Goal: Task Accomplishment & Management: Use online tool/utility

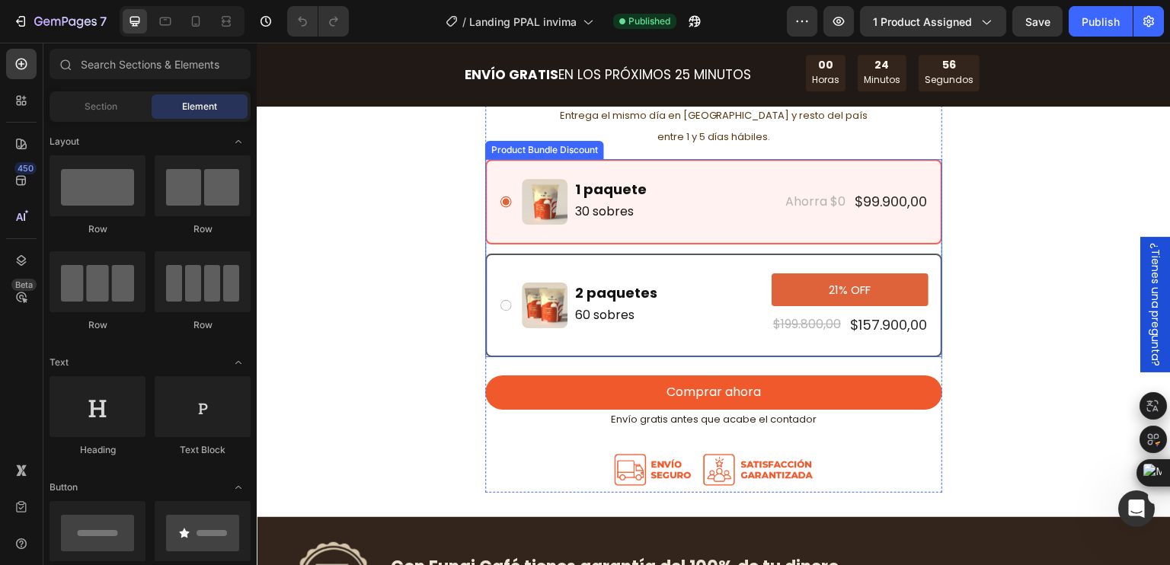
scroll to position [4417, 0]
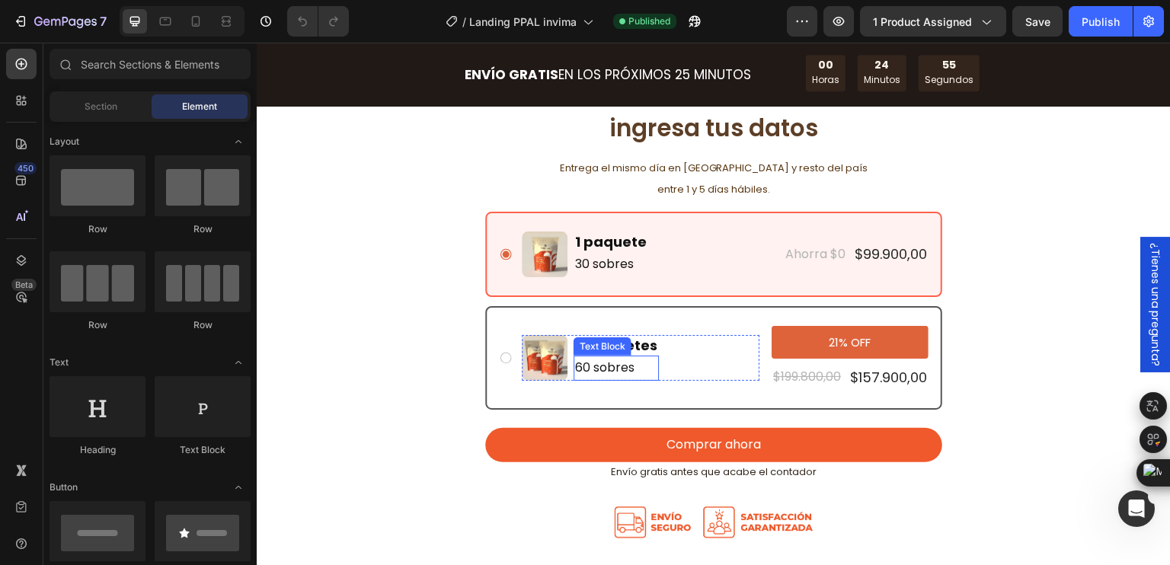
click at [618, 359] on p "60 sobres" at bounding box center [616, 368] width 82 height 22
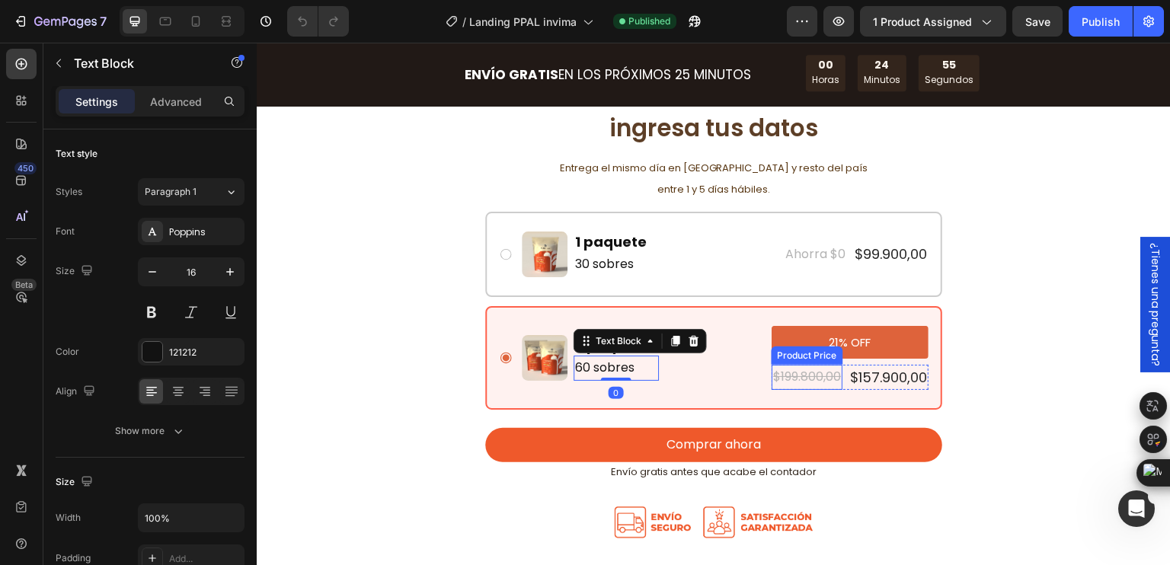
click at [814, 380] on div "$199.800,00" at bounding box center [806, 377] width 71 height 25
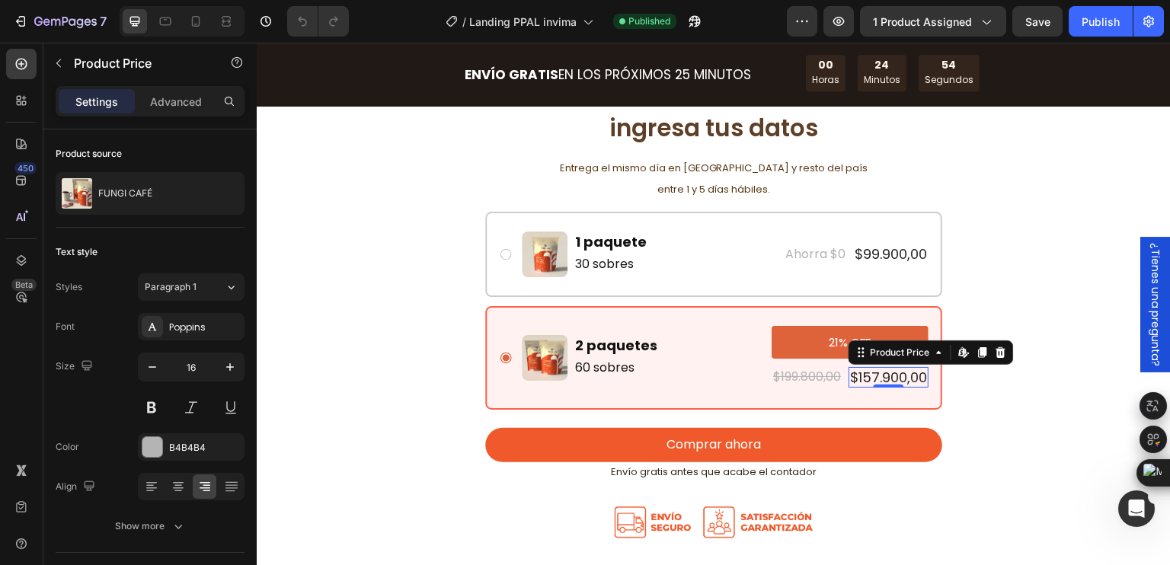
click at [869, 378] on div "$157.900,00" at bounding box center [888, 377] width 80 height 21
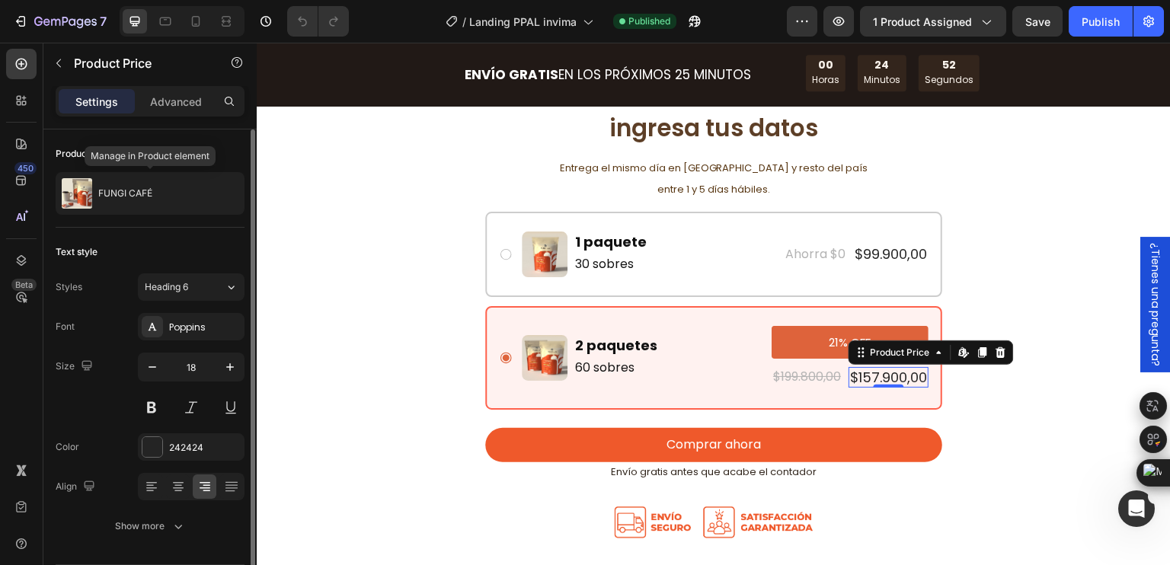
scroll to position [46, 0]
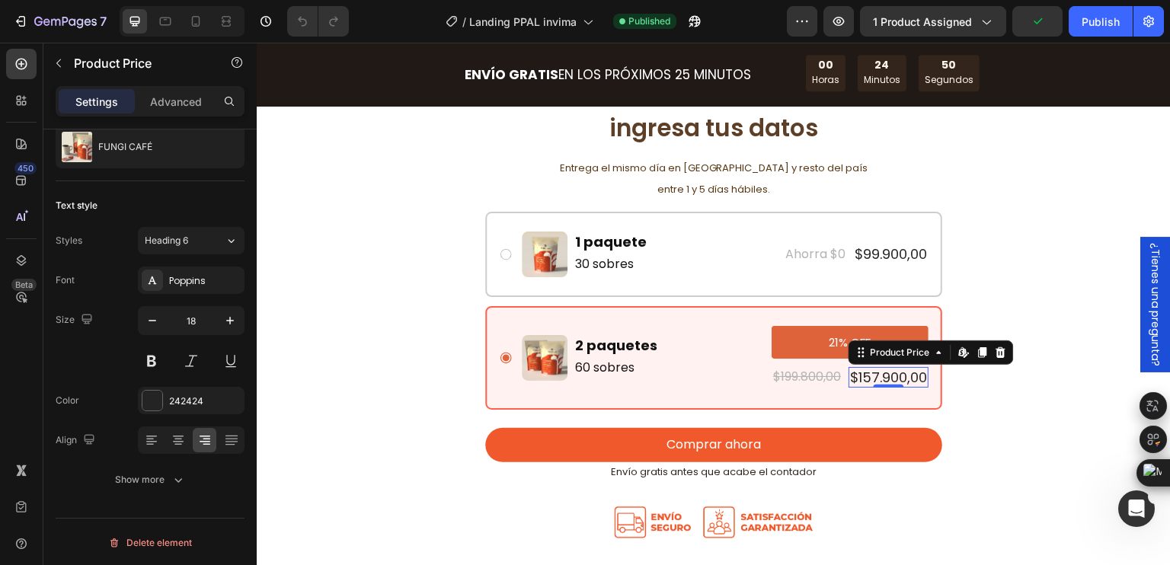
click at [873, 375] on div "$157.900,00" at bounding box center [888, 377] width 80 height 21
click at [870, 375] on div "$157.900,00" at bounding box center [888, 377] width 80 height 21
click at [867, 356] on div "Product Price" at bounding box center [899, 353] width 65 height 14
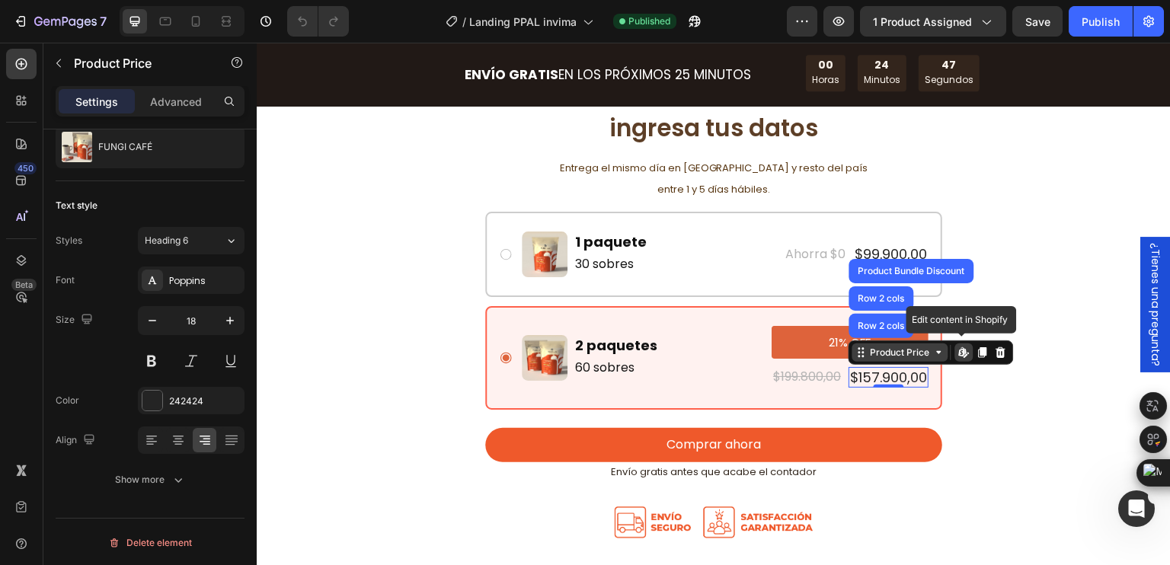
click at [867, 357] on div "Product Price" at bounding box center [899, 353] width 65 height 14
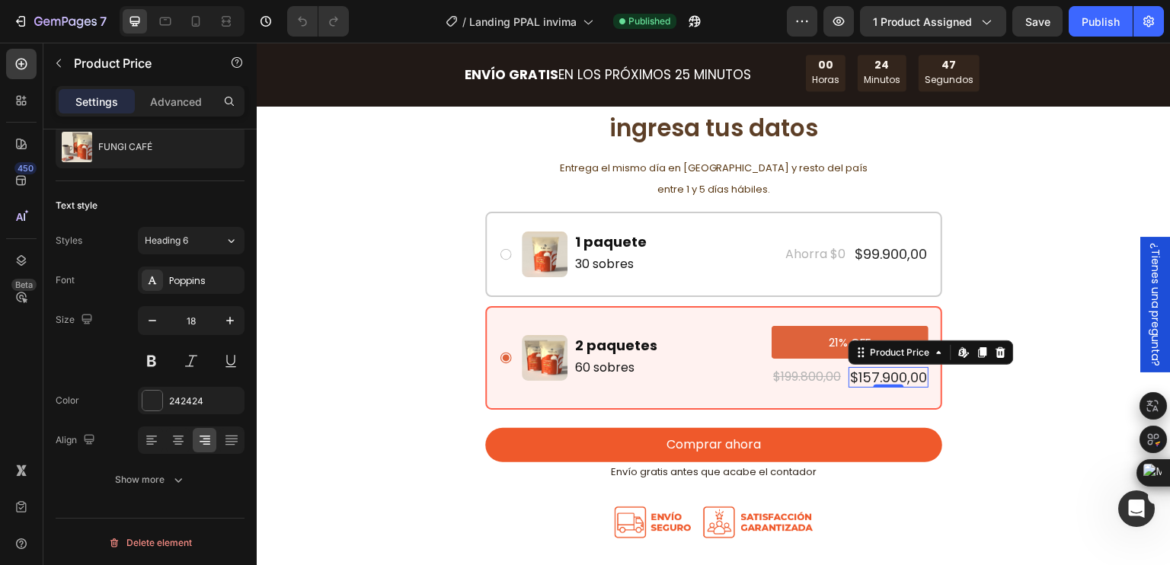
click at [869, 375] on div "$157.900,00" at bounding box center [888, 377] width 80 height 21
click at [626, 346] on p "2 paquetes" at bounding box center [616, 346] width 82 height 18
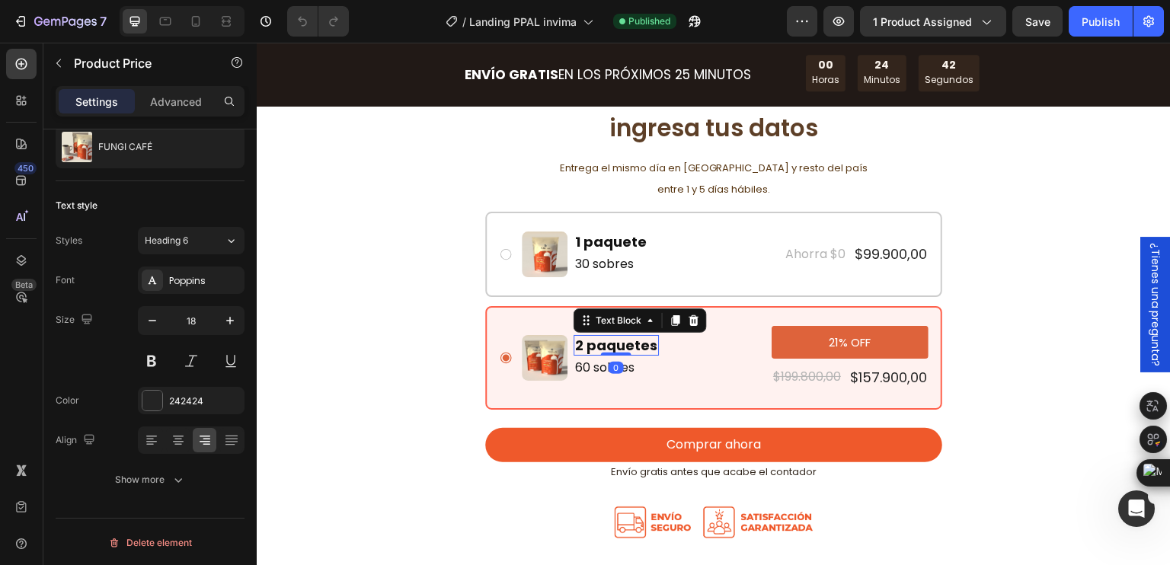
scroll to position [0, 0]
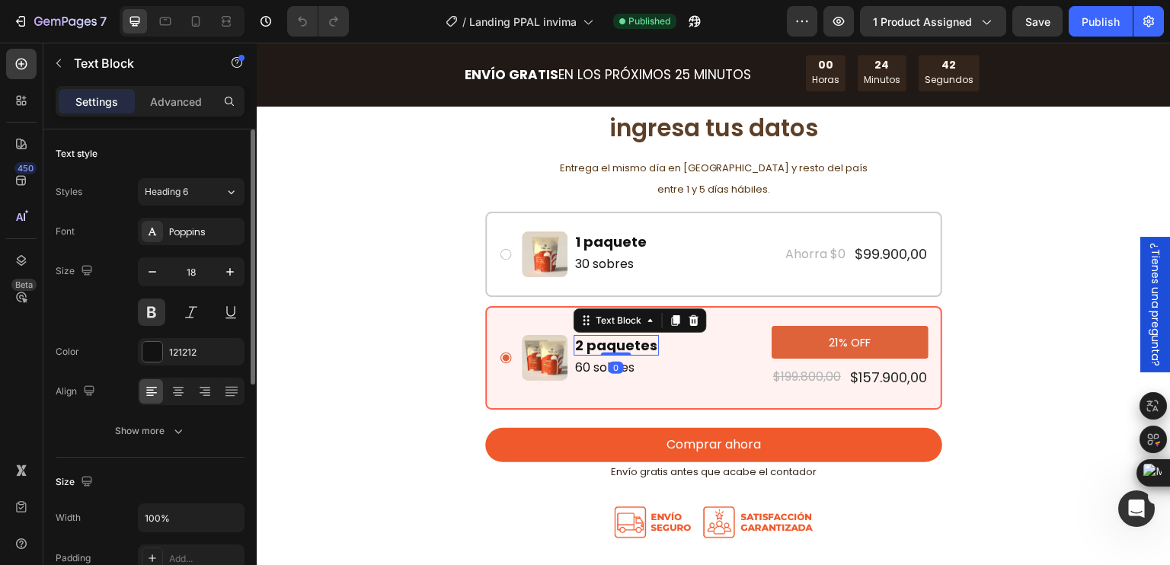
click at [627, 345] on p "2 paquetes" at bounding box center [616, 346] width 82 height 18
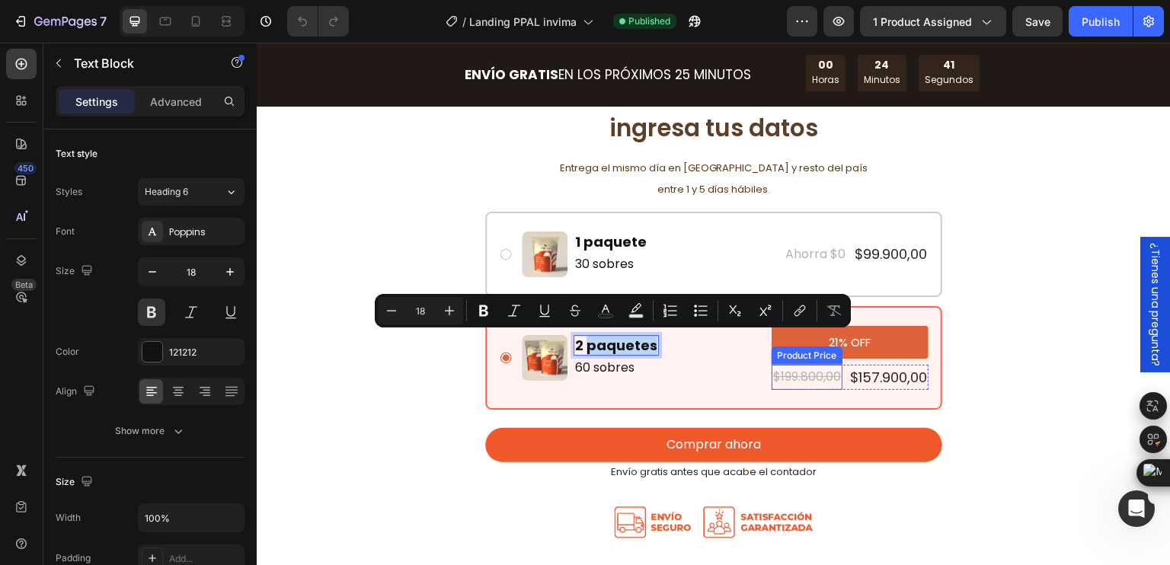
click at [826, 376] on div "$199.800,00" at bounding box center [806, 377] width 71 height 25
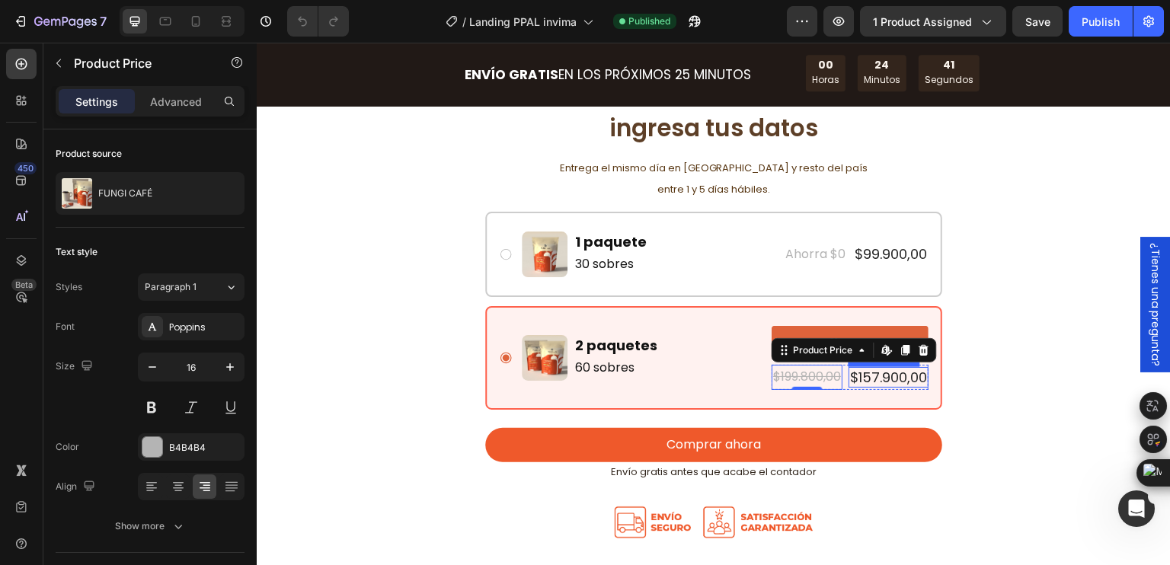
click at [867, 378] on div "$157.900,00" at bounding box center [888, 377] width 80 height 21
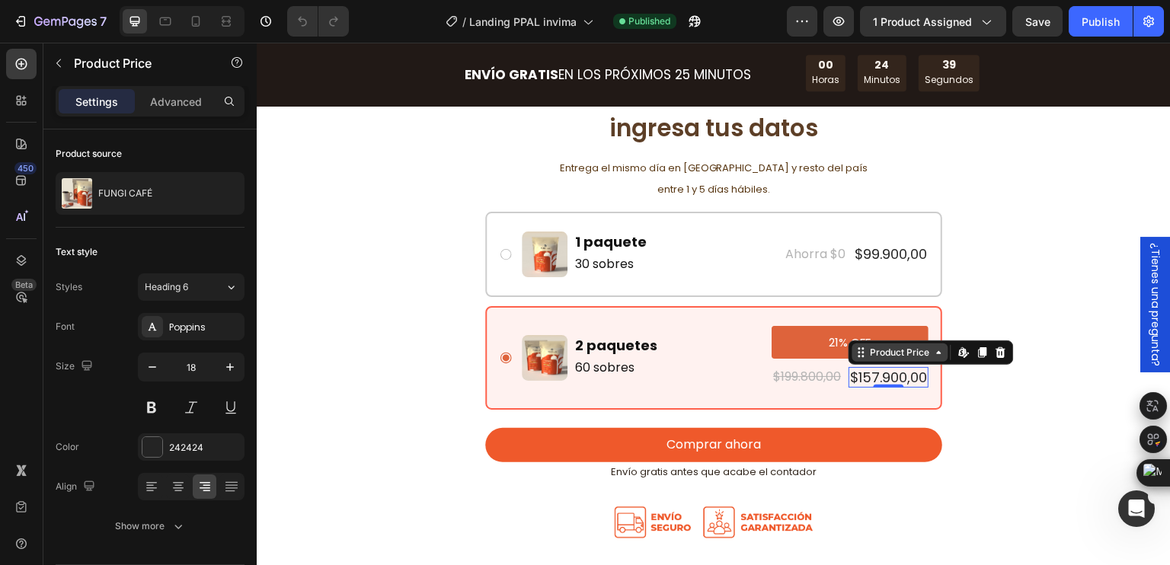
click at [933, 353] on icon at bounding box center [939, 352] width 12 height 12
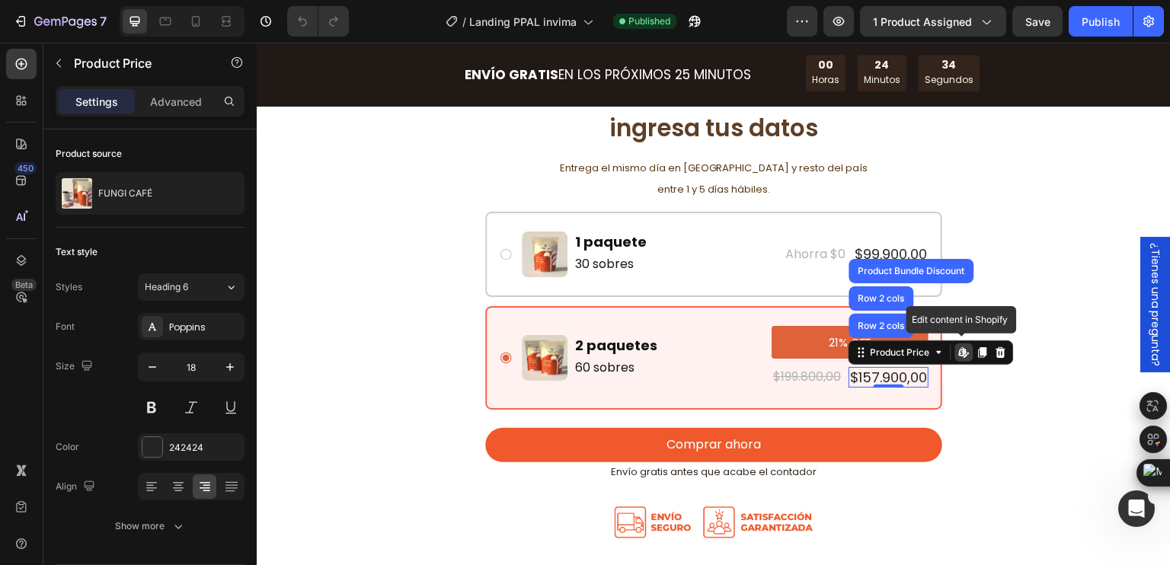
click at [958, 349] on icon at bounding box center [964, 352] width 12 height 12
click at [862, 347] on icon at bounding box center [863, 348] width 2 height 2
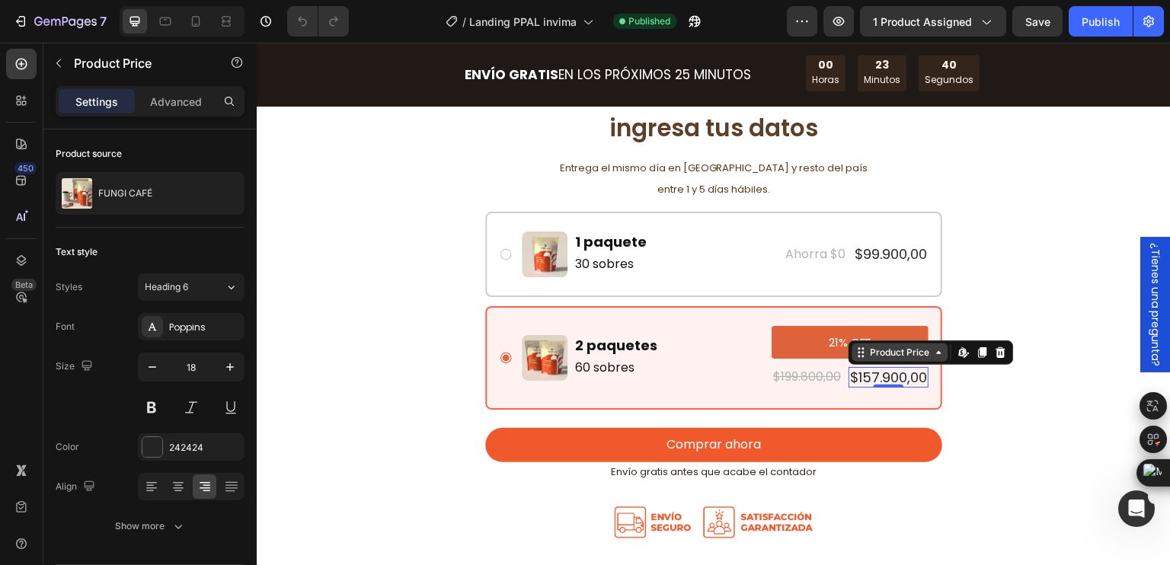
click at [892, 350] on div "Product Price" at bounding box center [899, 353] width 65 height 14
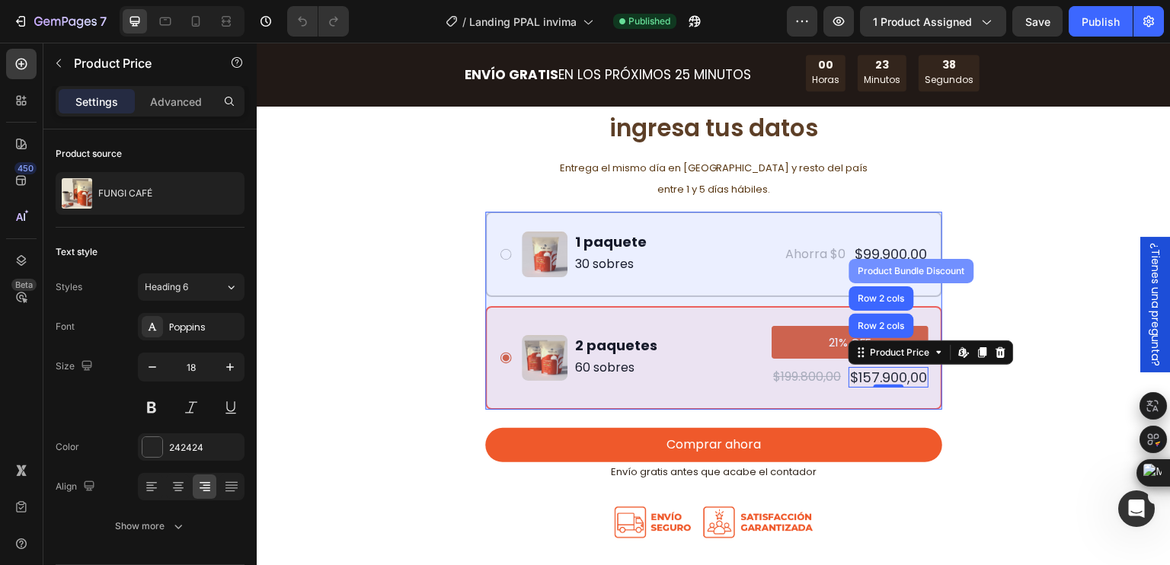
click at [907, 273] on div "Product Bundle Discount" at bounding box center [911, 271] width 113 height 9
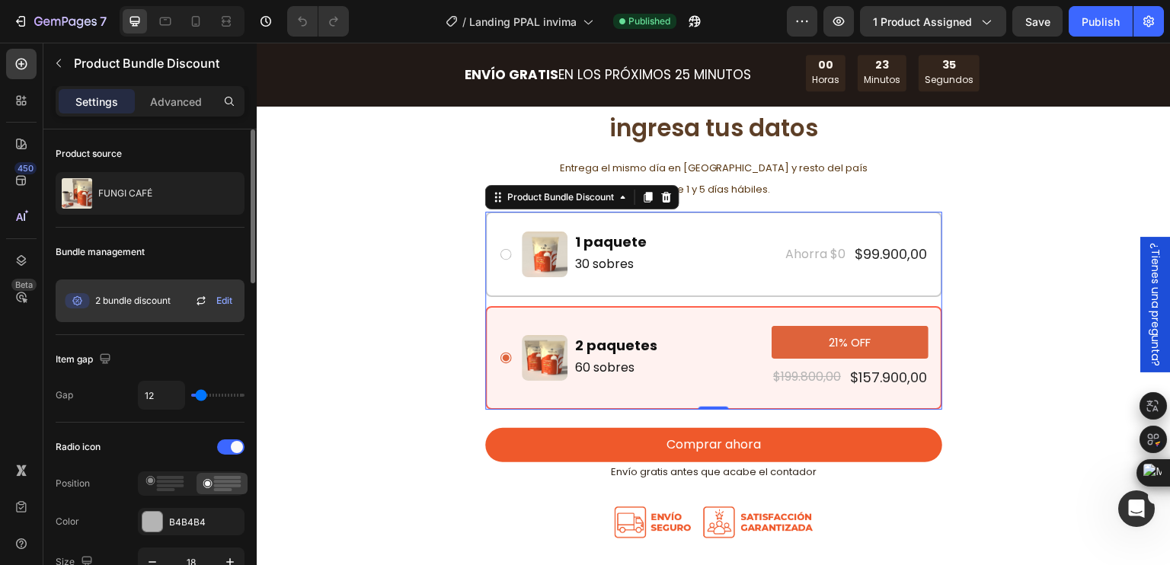
click at [105, 296] on span "2 bundle discount" at bounding box center [132, 301] width 75 height 14
click at [221, 296] on span "Edit" at bounding box center [224, 301] width 16 height 14
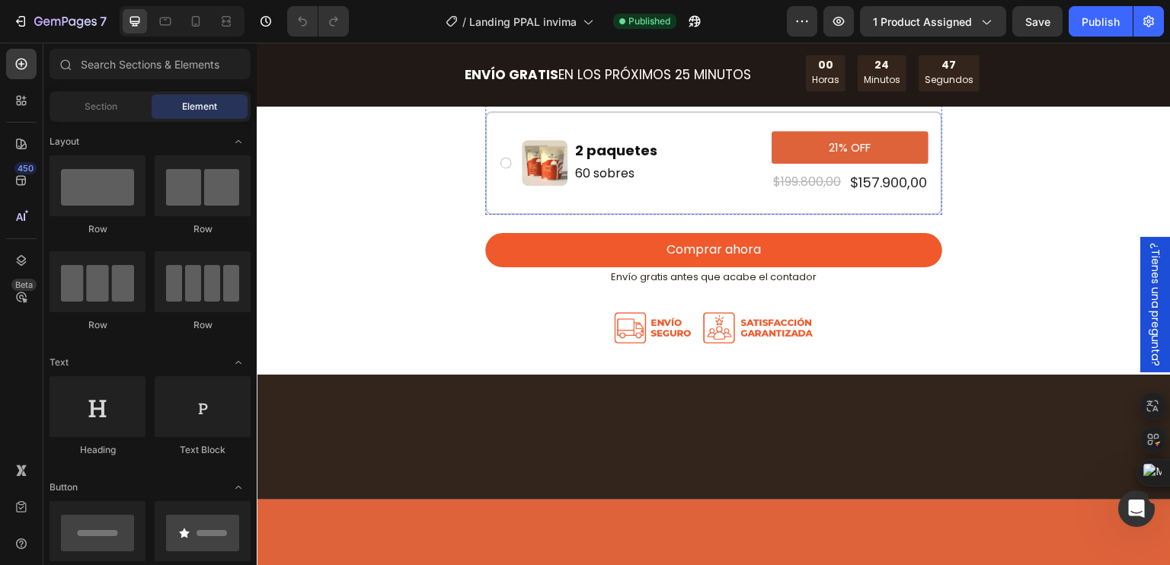
scroll to position [4569, 0]
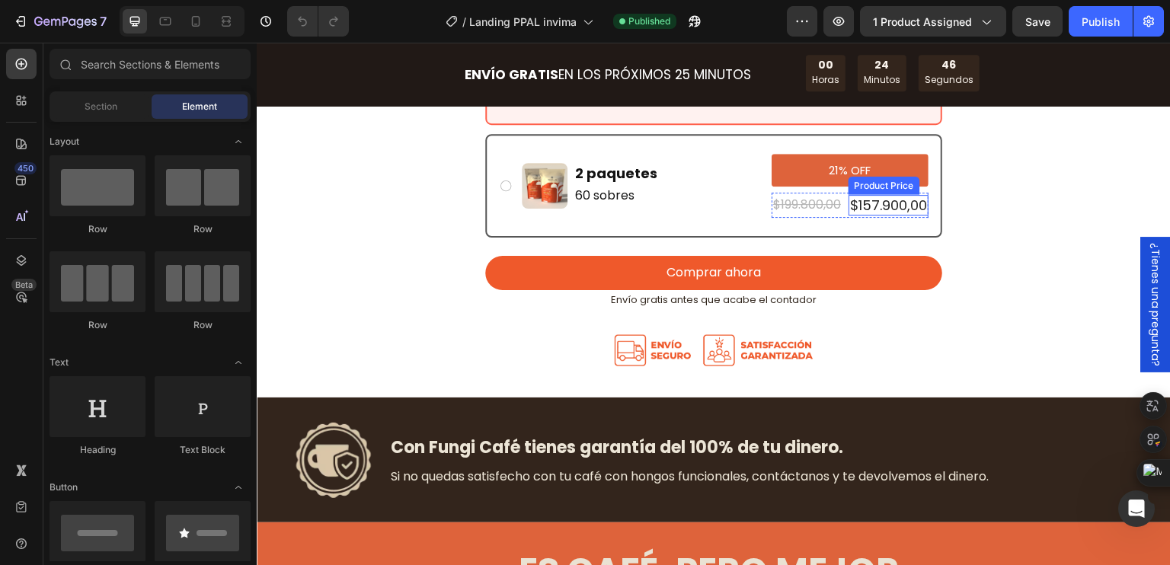
click at [876, 216] on div "$157.900,00" at bounding box center [888, 205] width 80 height 21
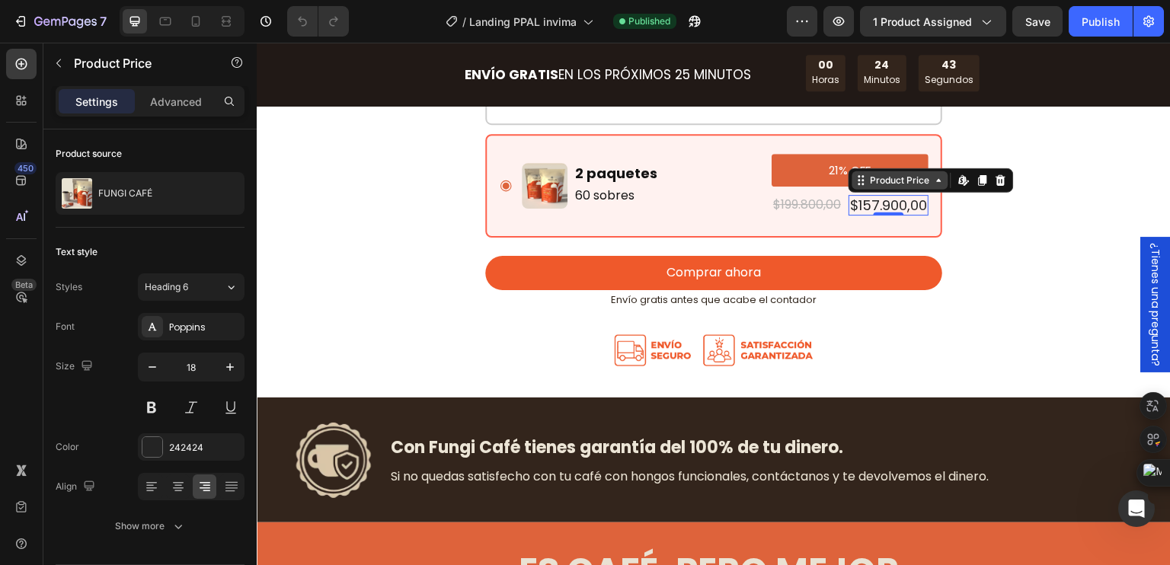
click at [867, 187] on div "Product Price" at bounding box center [899, 181] width 65 height 14
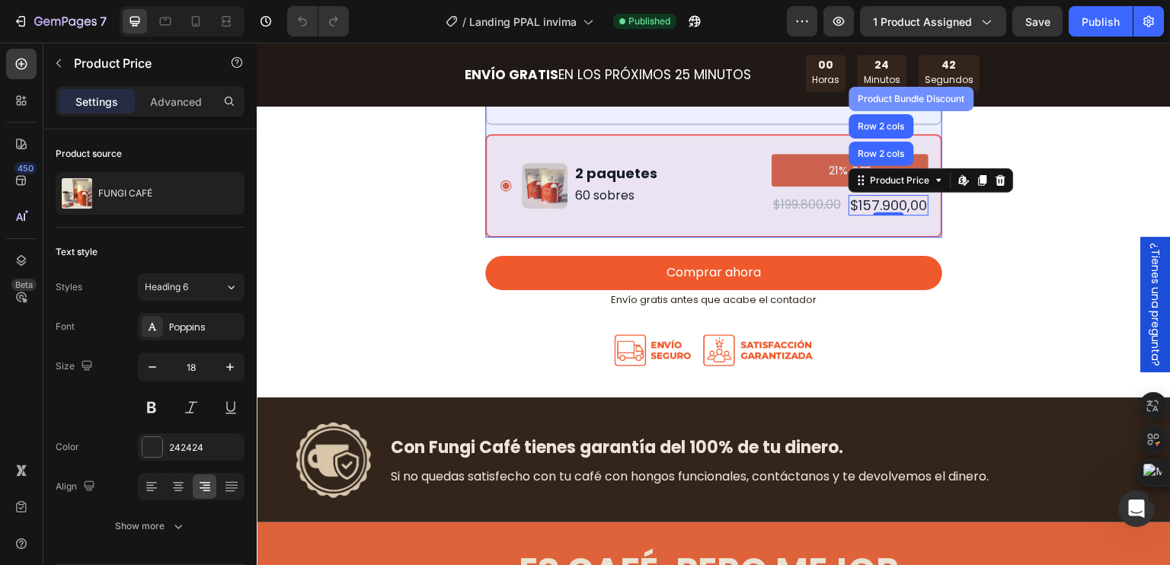
click at [896, 111] on div "Product Bundle Discount" at bounding box center [911, 99] width 125 height 24
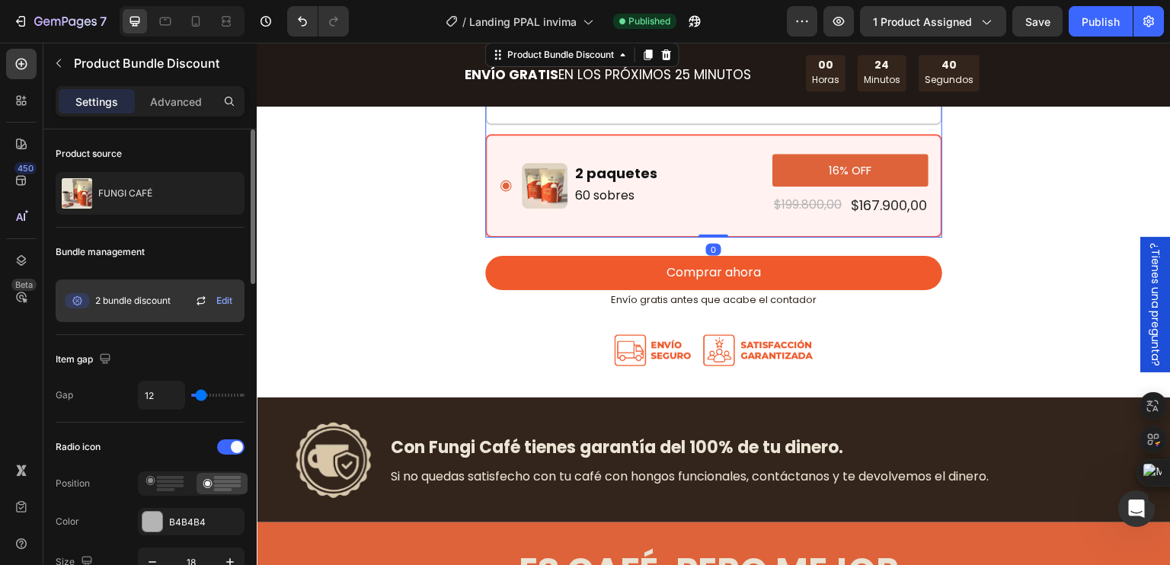
click at [222, 299] on span "Edit" at bounding box center [224, 301] width 16 height 14
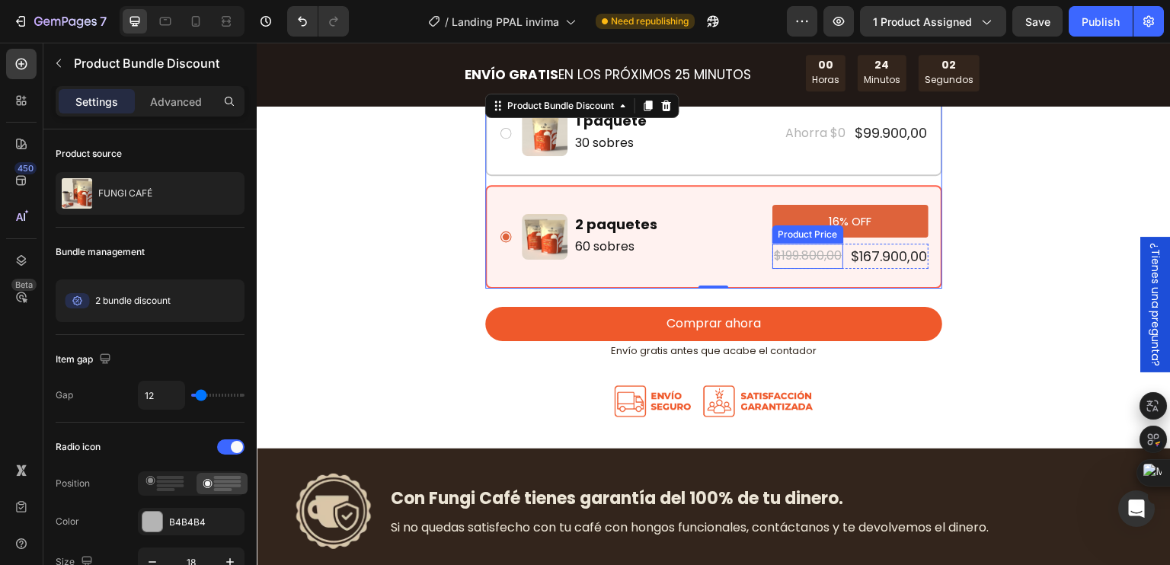
scroll to position [4493, 0]
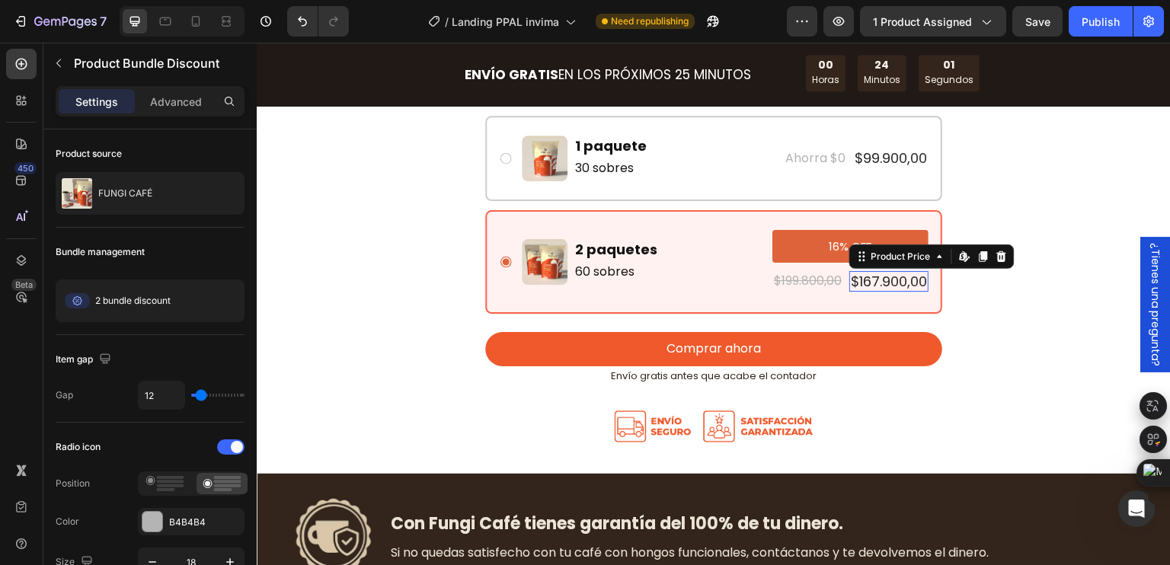
click at [870, 292] on div "$167.900,00" at bounding box center [888, 281] width 79 height 21
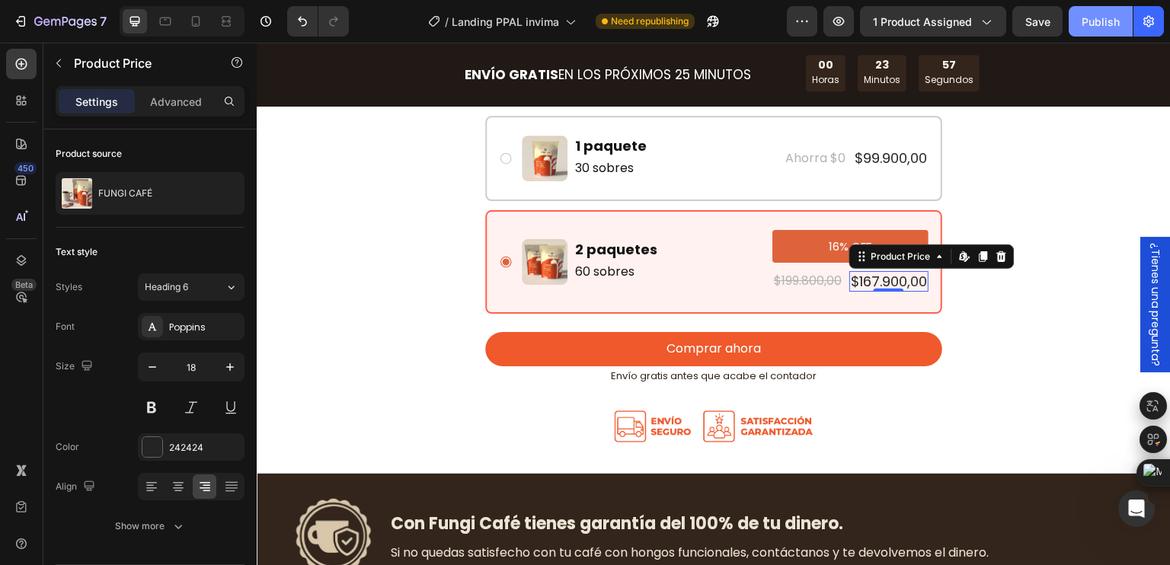
click at [1098, 17] on div "Publish" at bounding box center [1100, 22] width 38 height 16
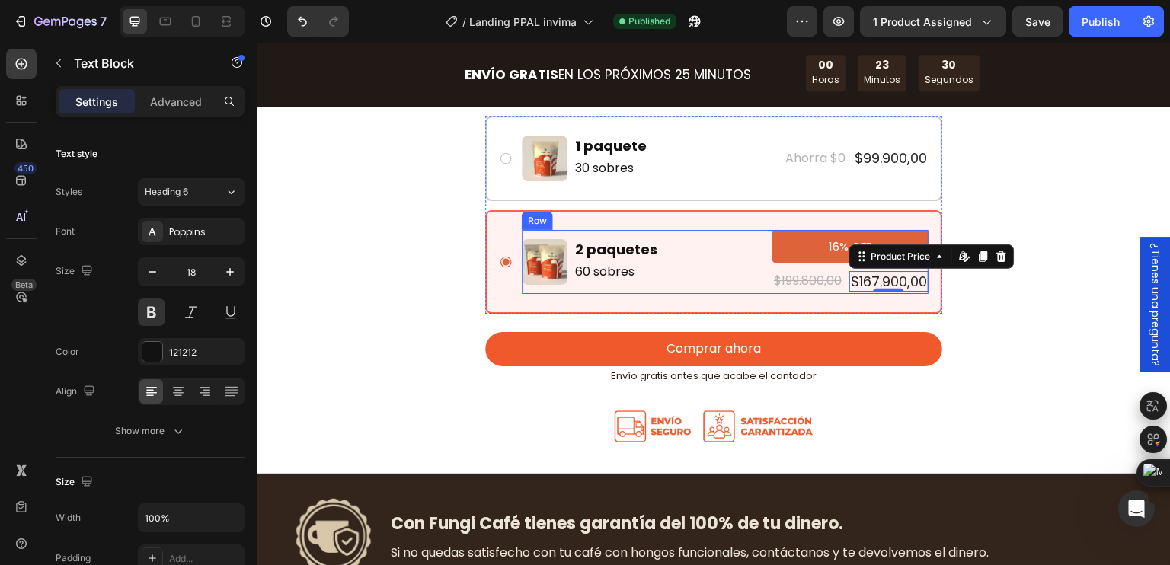
click at [613, 258] on p "2 paquetes" at bounding box center [616, 250] width 82 height 18
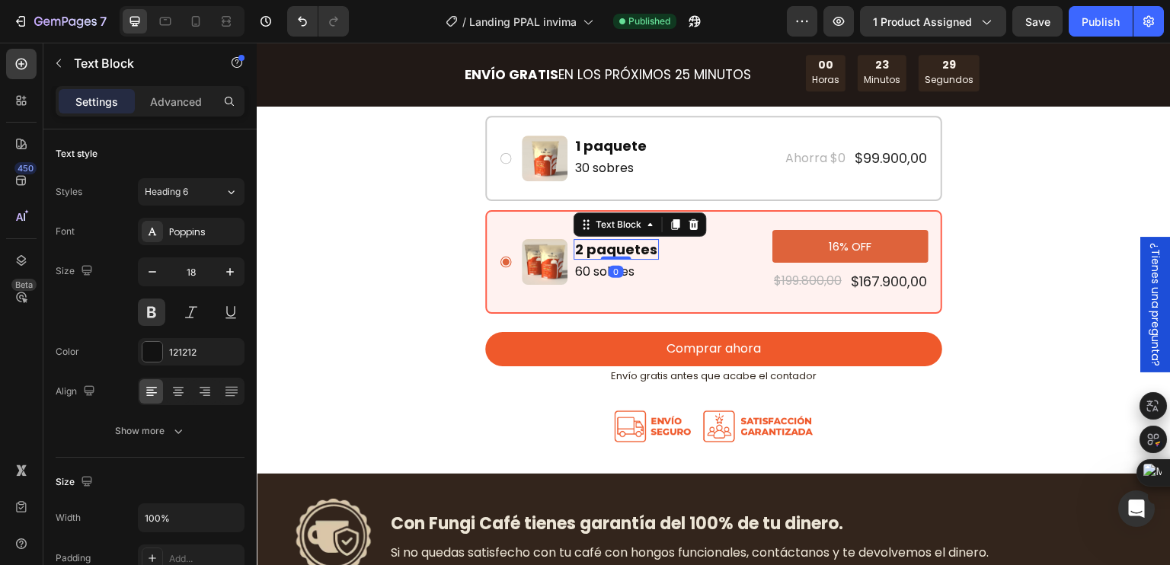
click at [613, 258] on p "2 paquetes" at bounding box center [616, 250] width 82 height 18
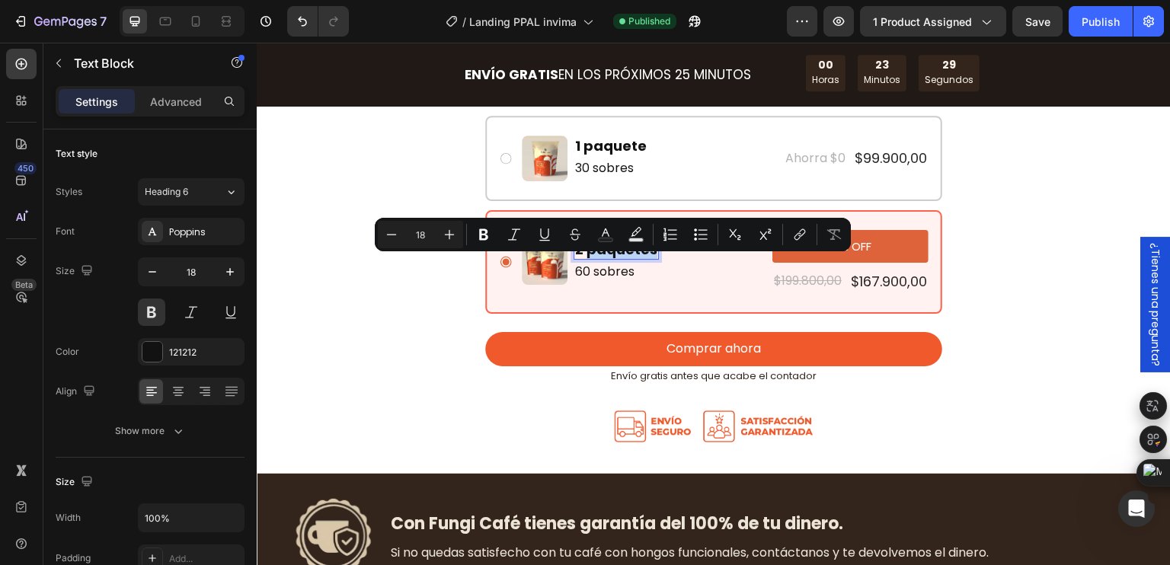
click at [607, 258] on p "2 paquetes" at bounding box center [616, 250] width 82 height 18
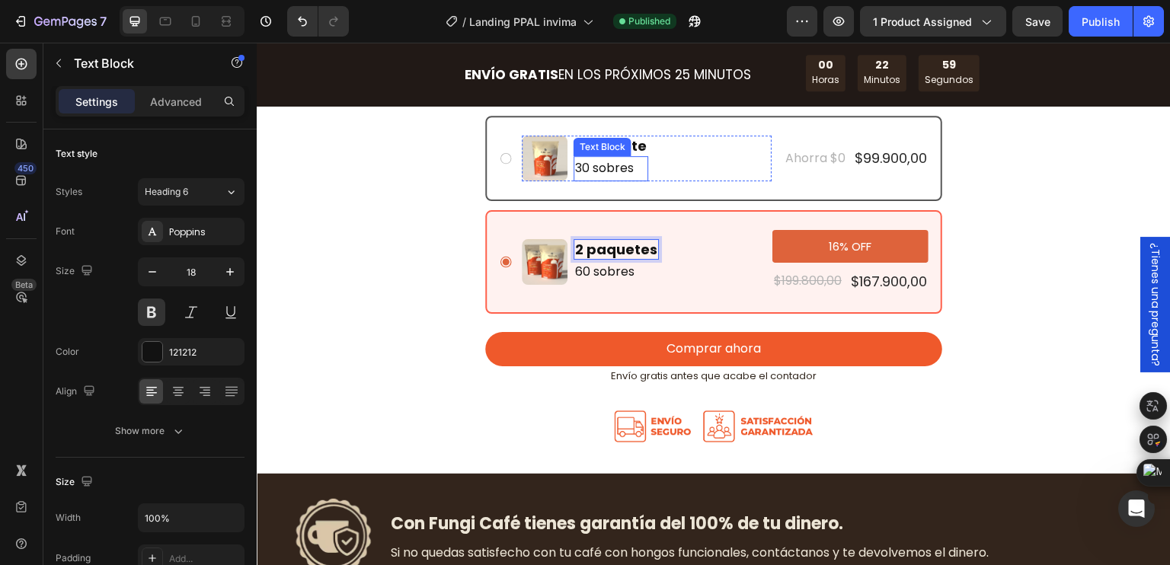
click at [592, 154] on div "Text Block" at bounding box center [602, 147] width 52 height 14
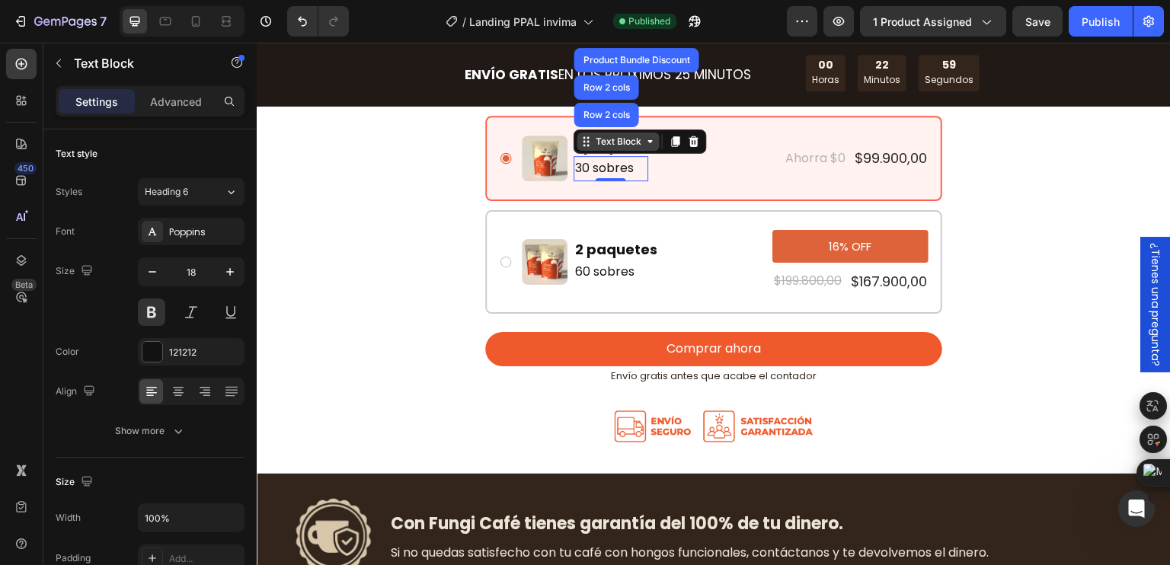
click at [592, 148] on div "Text Block" at bounding box center [618, 142] width 52 height 14
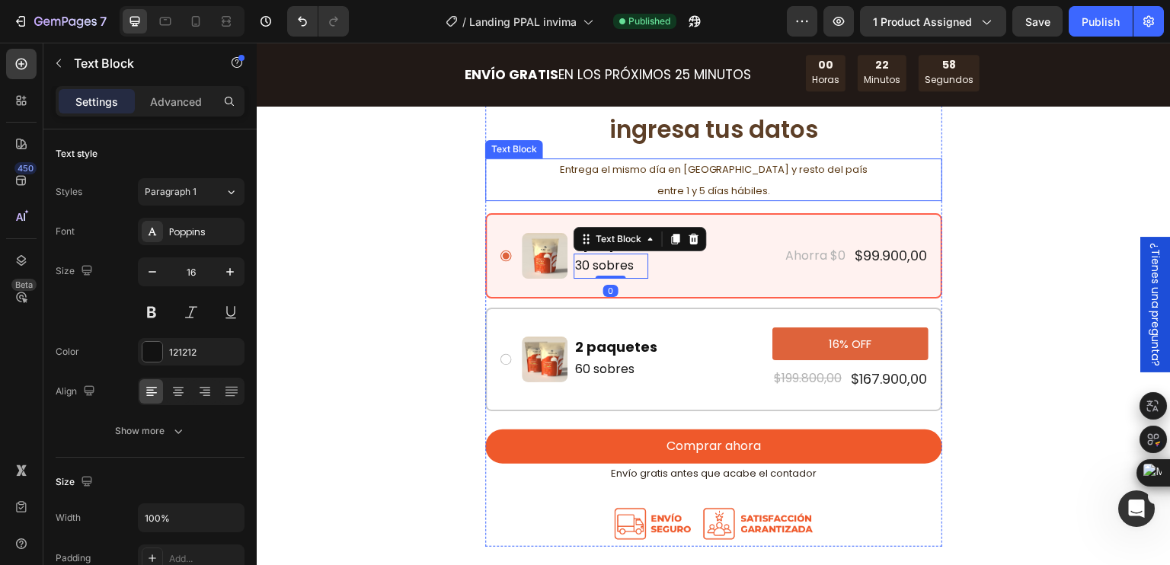
scroll to position [4340, 0]
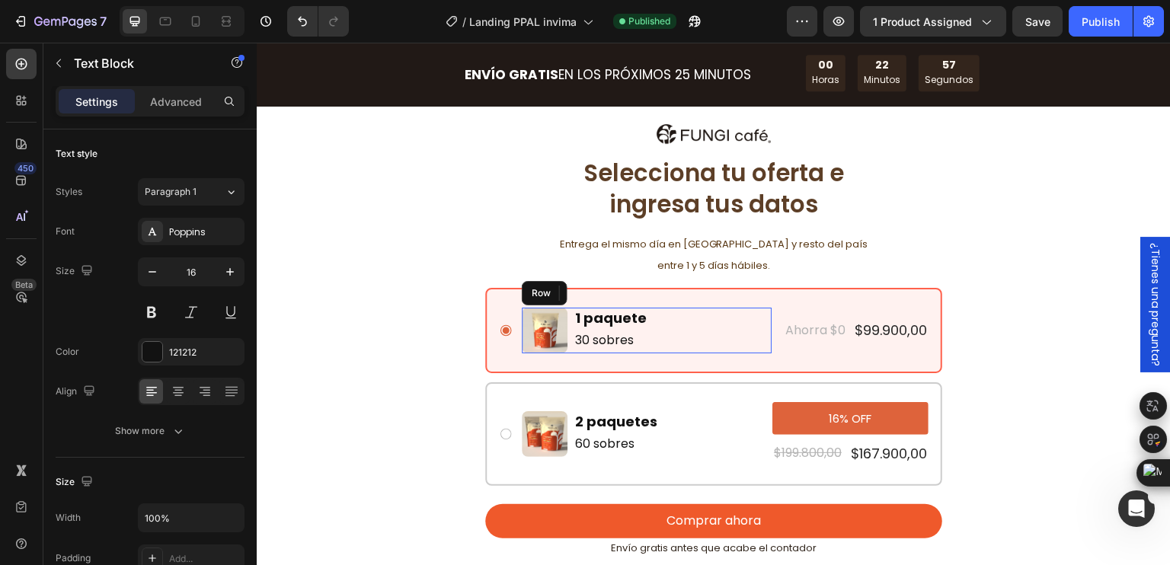
click at [745, 315] on div "Image 1 paquete Text Block 30 sobres Text Block 0 Row" at bounding box center [647, 331] width 250 height 46
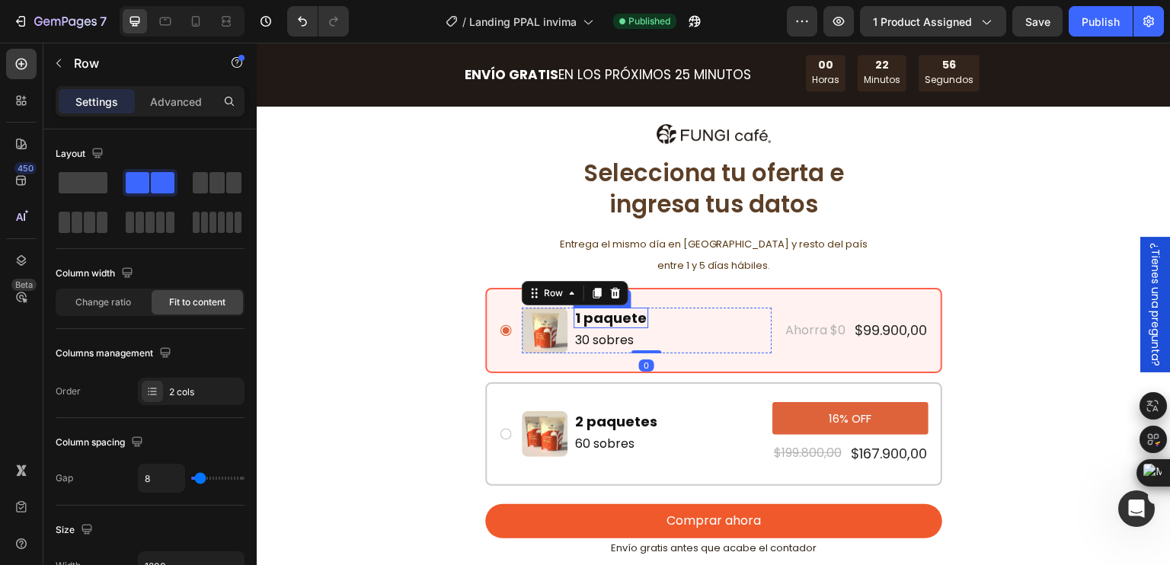
click at [610, 315] on p "1 paquete" at bounding box center [611, 318] width 72 height 18
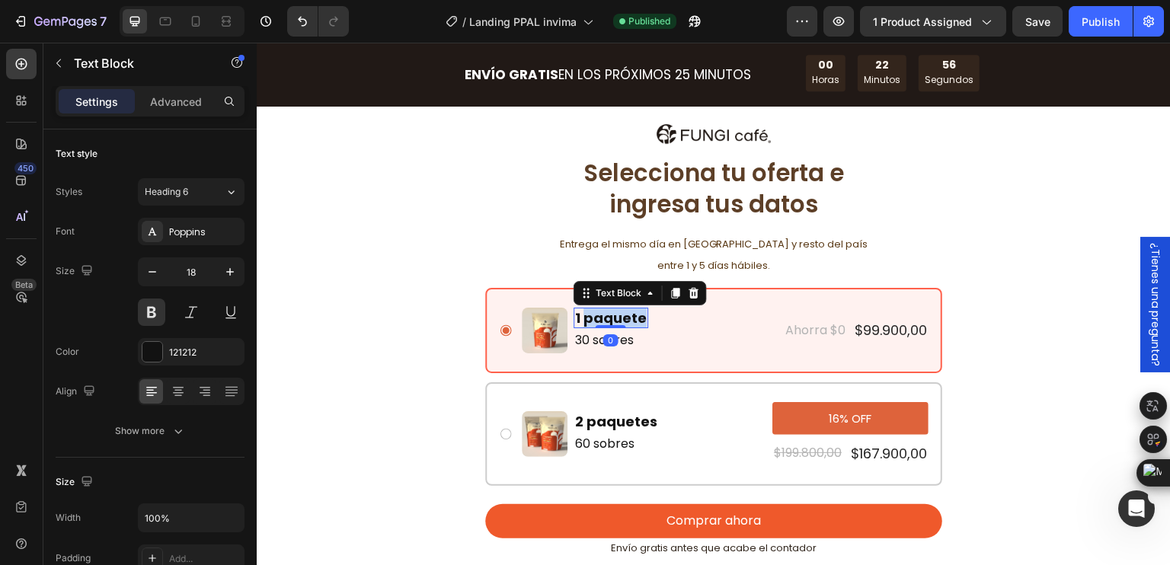
click at [610, 315] on p "1 paquete" at bounding box center [611, 318] width 72 height 18
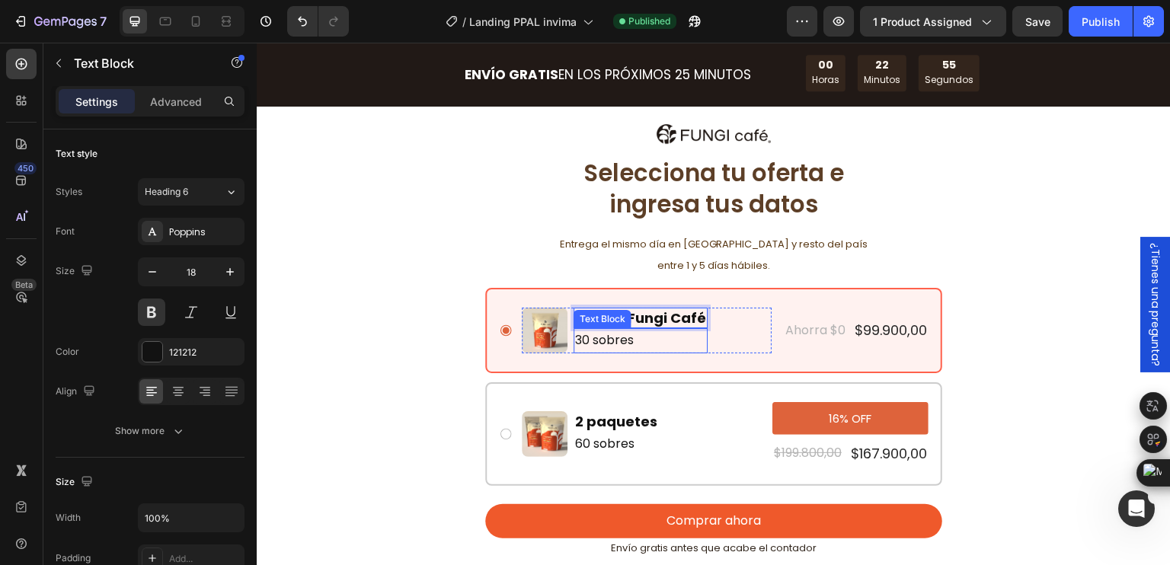
click at [676, 341] on p "30 sobres" at bounding box center [640, 341] width 131 height 22
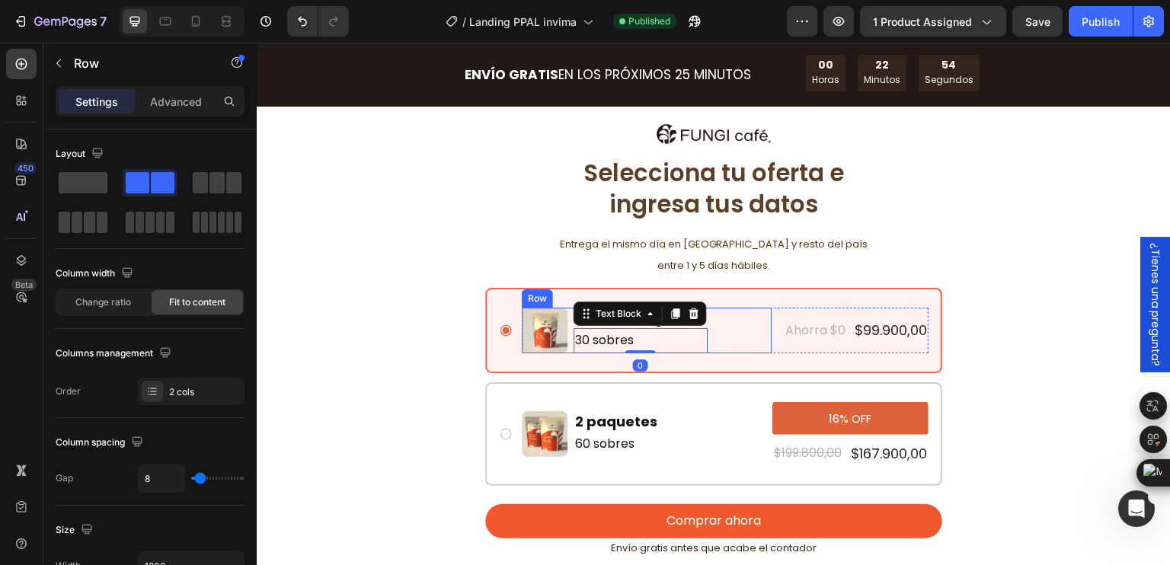
click at [751, 346] on div "Image 1 ud de Fungi Café Text Block 30 sobres Text Block 0 Row" at bounding box center [647, 331] width 250 height 46
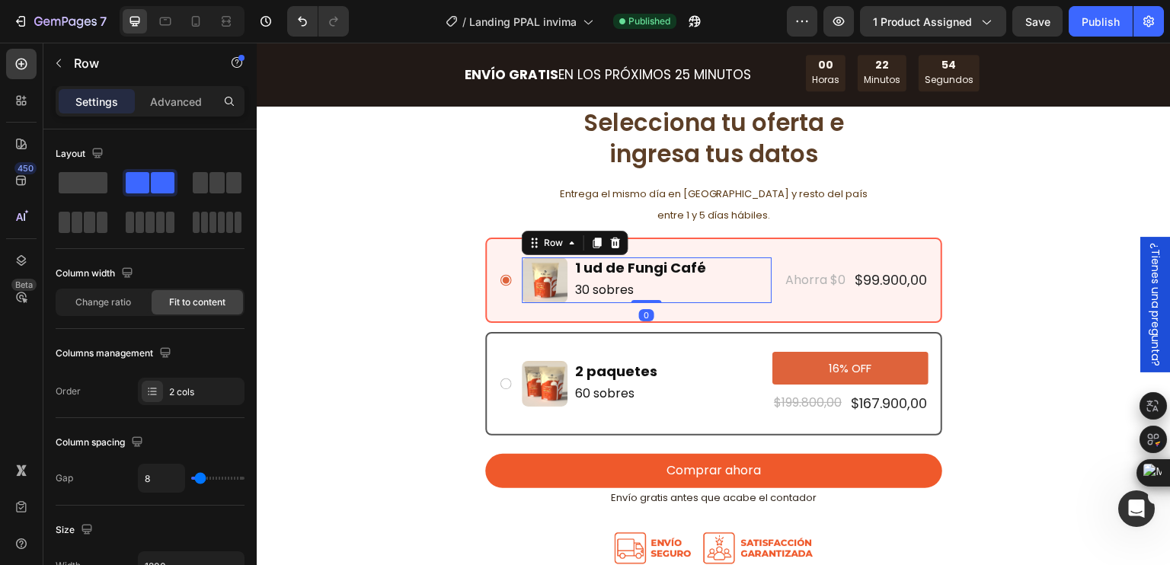
scroll to position [4417, 0]
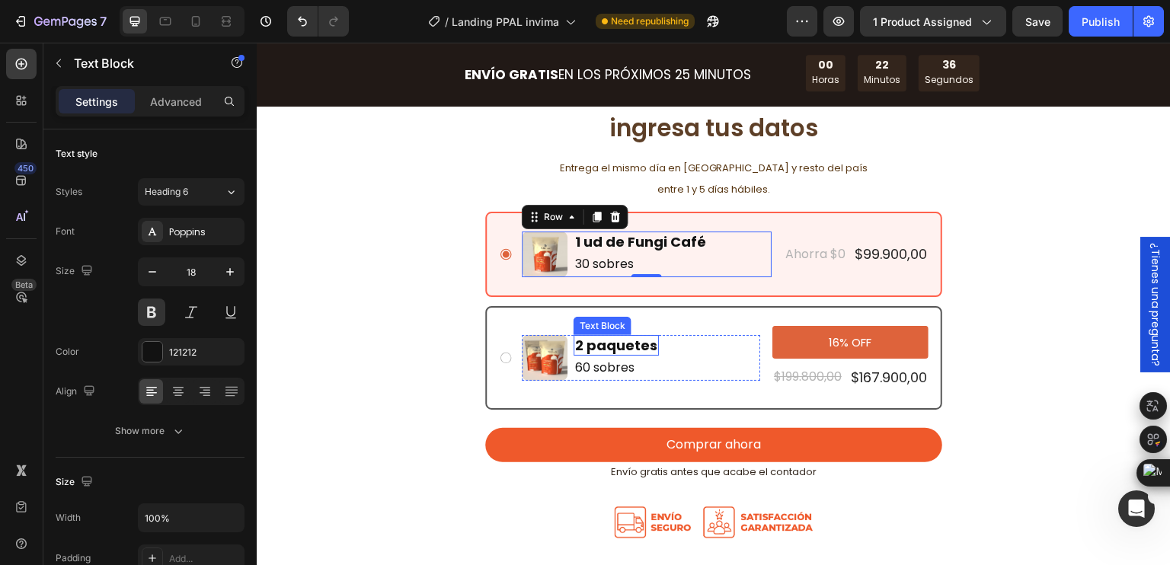
click at [614, 341] on p "2 paquetes" at bounding box center [616, 346] width 82 height 18
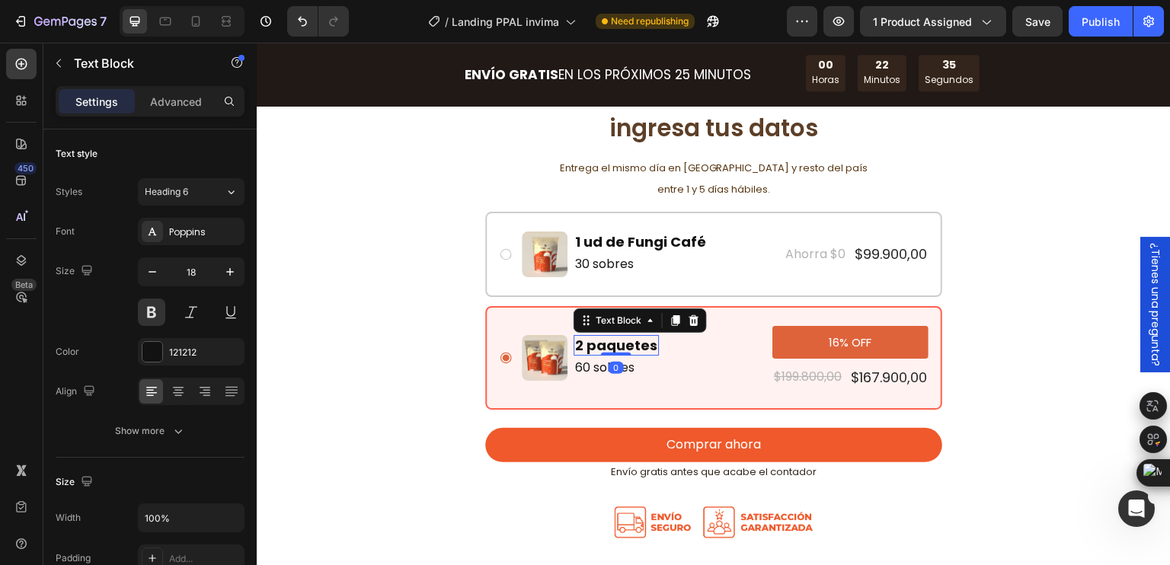
click at [637, 346] on p "2 paquetes" at bounding box center [616, 346] width 82 height 18
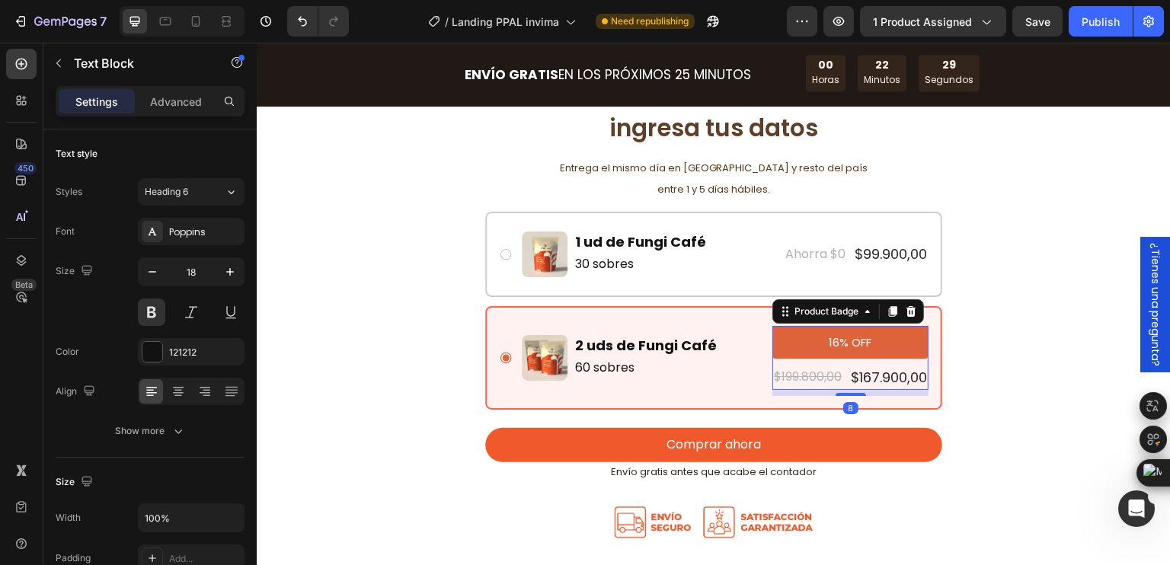
click at [827, 343] on pre "16% OFF" at bounding box center [850, 342] width 61 height 33
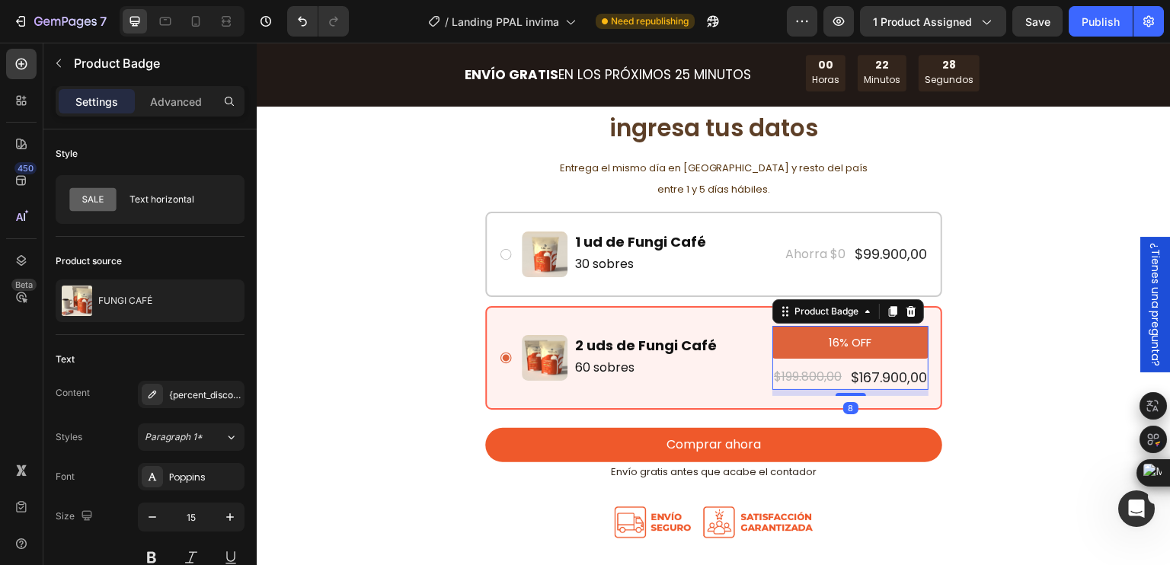
click at [834, 343] on pre "16% OFF" at bounding box center [850, 342] width 61 height 33
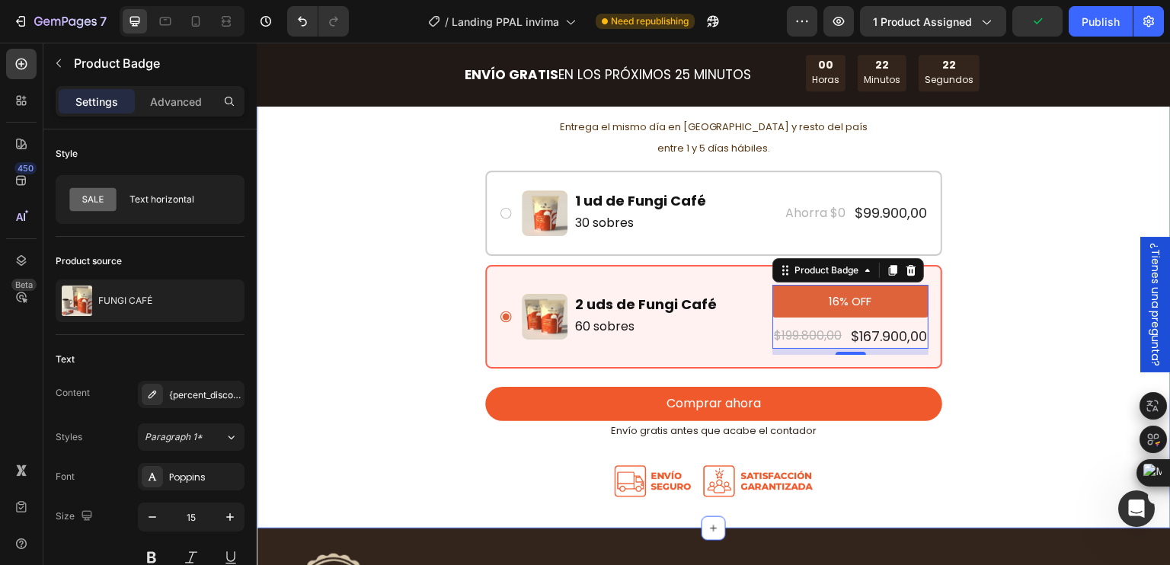
scroll to position [4493, 0]
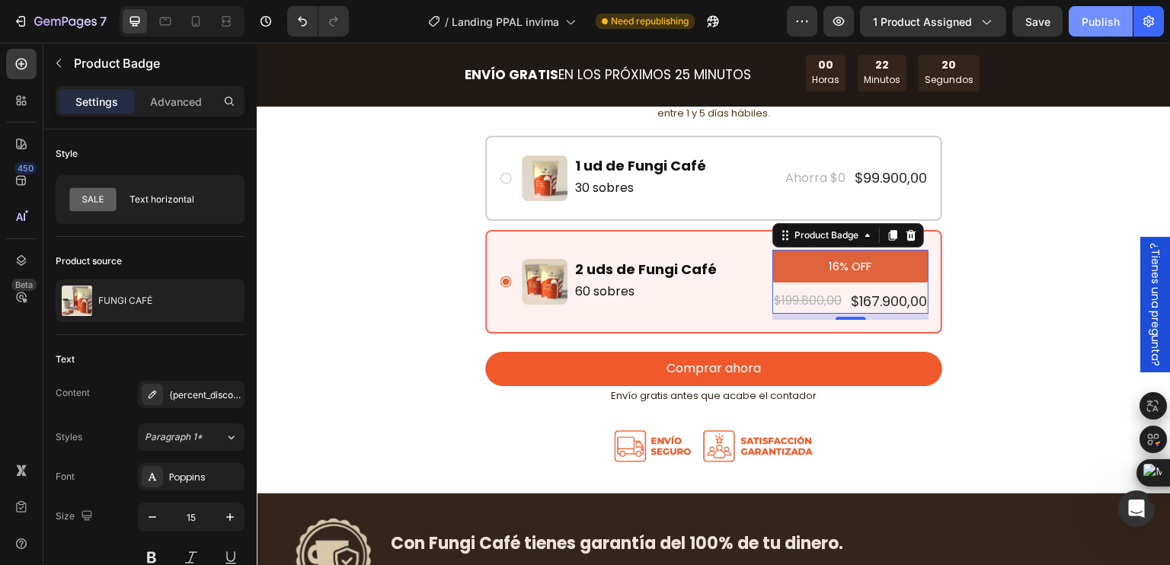
click at [1104, 22] on div "Publish" at bounding box center [1100, 22] width 38 height 16
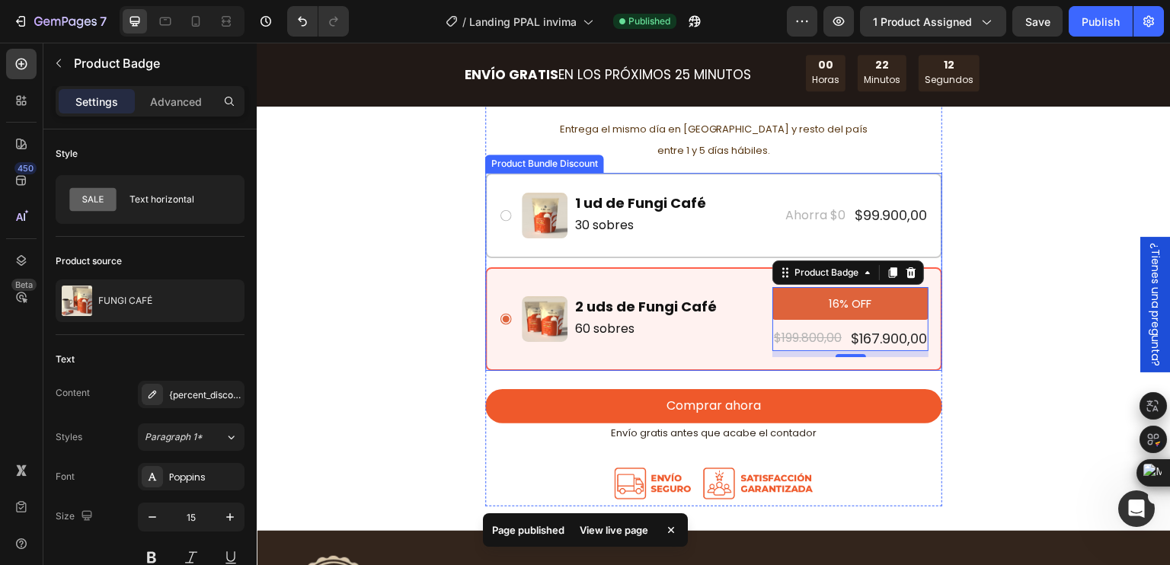
scroll to position [4340, 0]
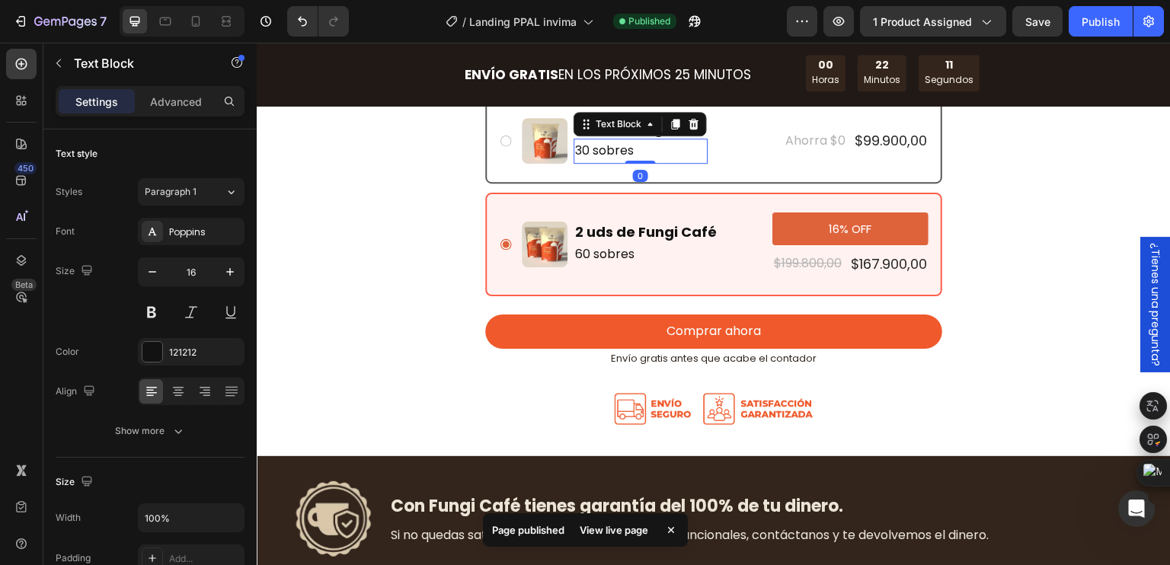
click at [635, 150] on p "30 sobres" at bounding box center [640, 151] width 131 height 22
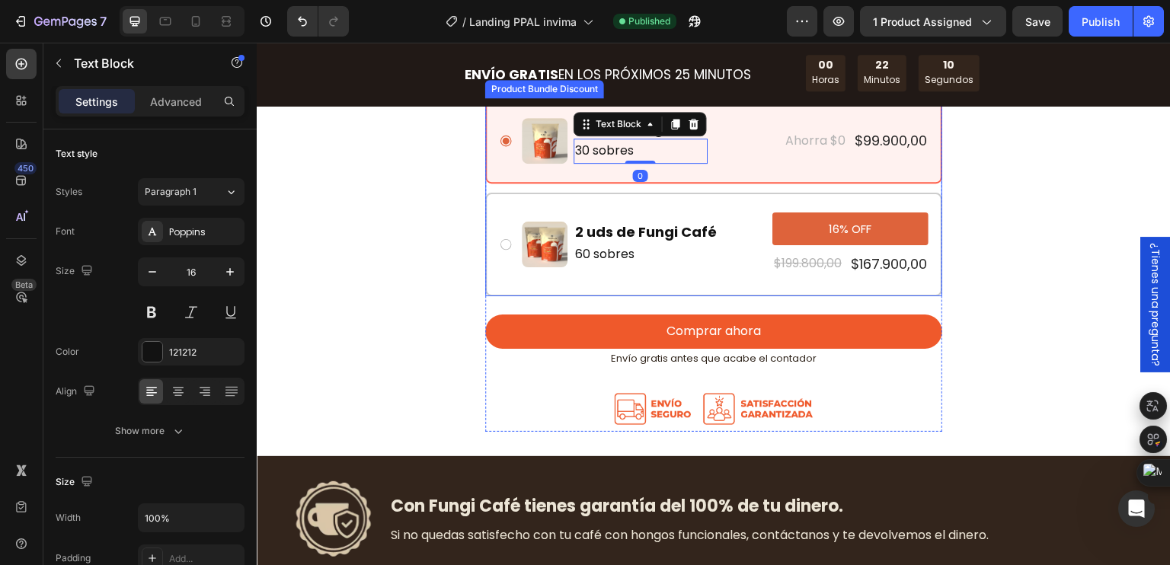
scroll to position [4264, 0]
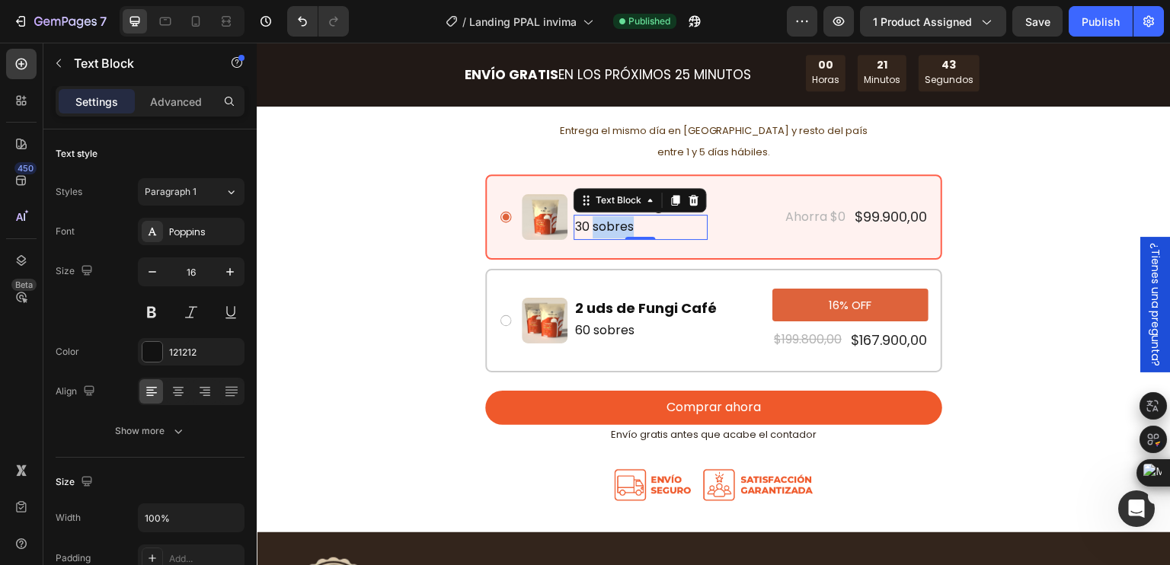
click at [608, 226] on p "30 sobres" at bounding box center [640, 227] width 131 height 22
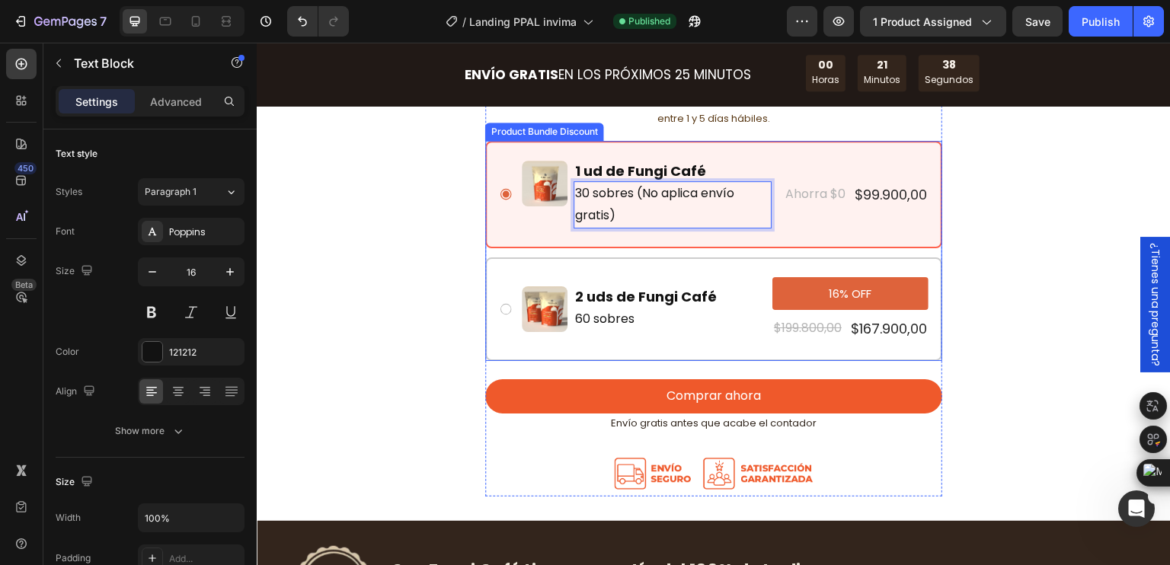
scroll to position [4340, 0]
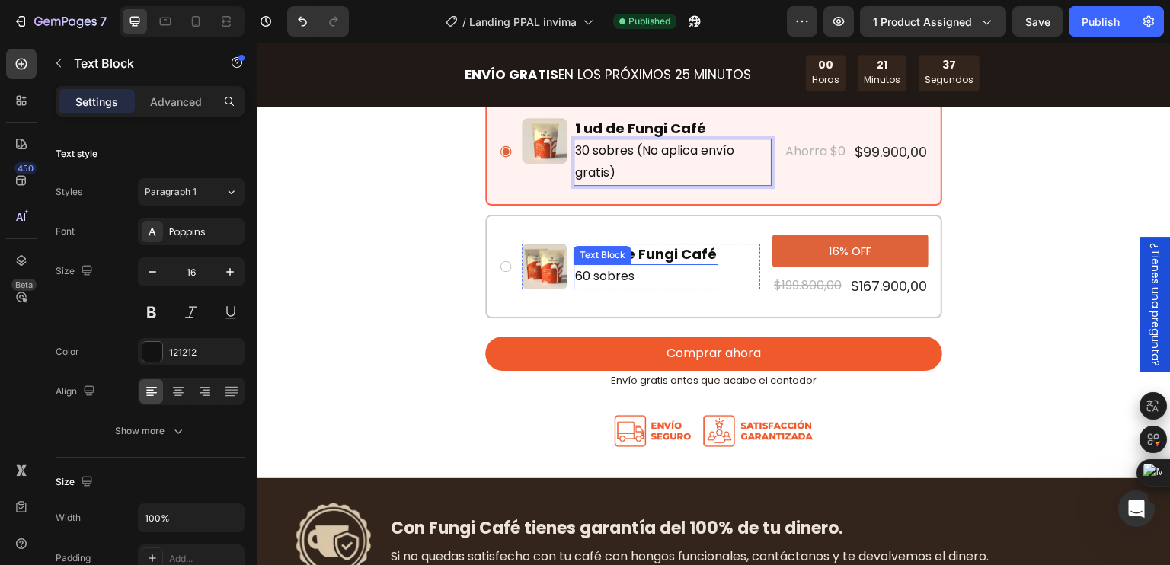
click at [605, 278] on p "60 sobres" at bounding box center [646, 277] width 142 height 22
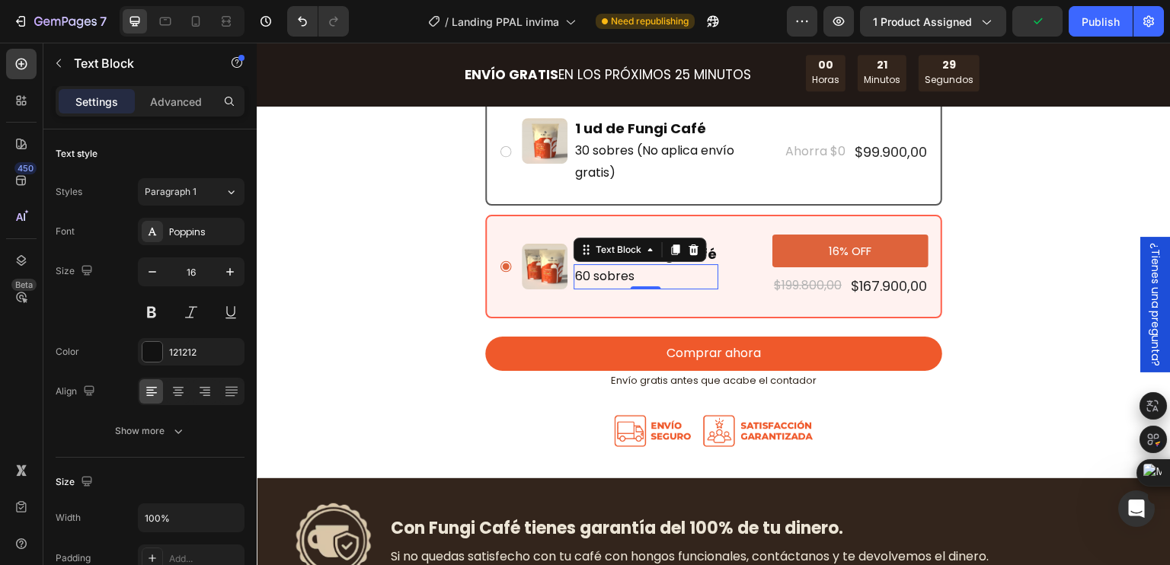
click at [601, 271] on p "60 sobres" at bounding box center [646, 277] width 142 height 22
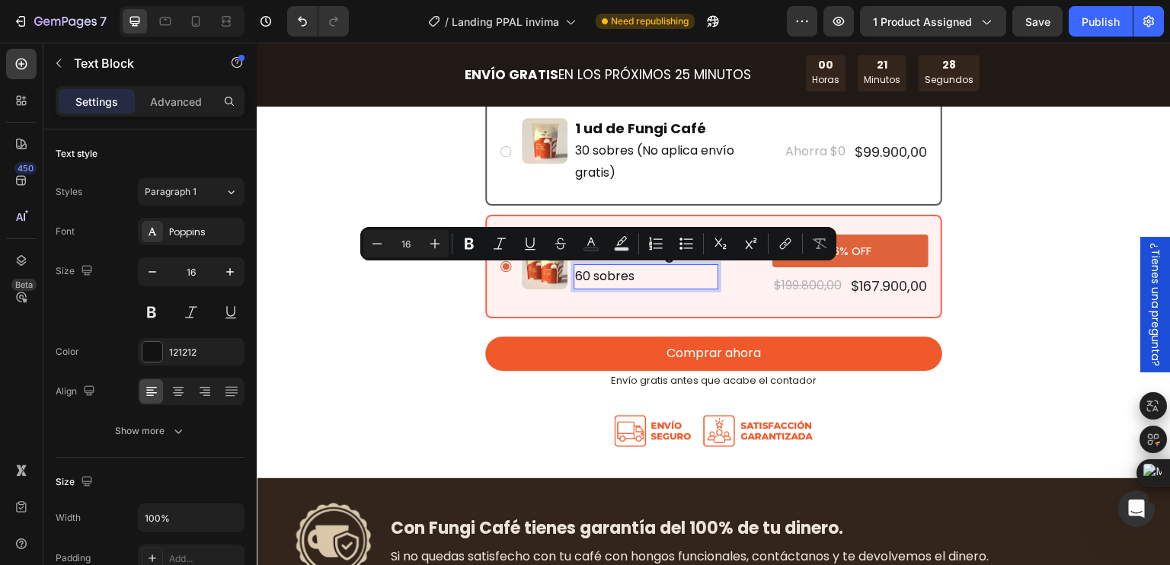
scroll to position [4331, 0]
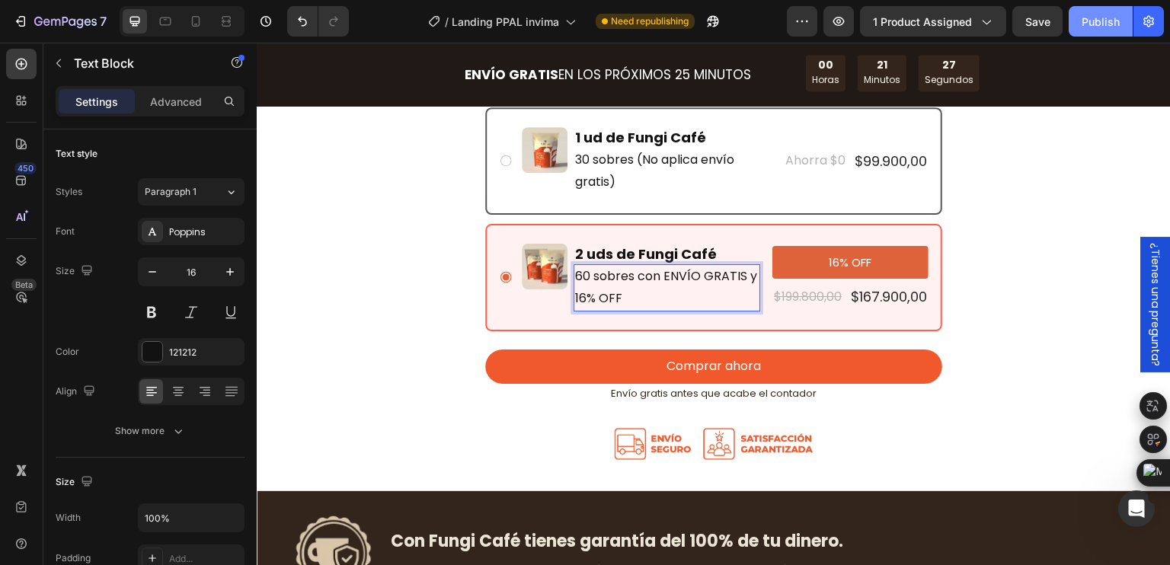
click at [1090, 27] on div "Publish" at bounding box center [1100, 22] width 38 height 16
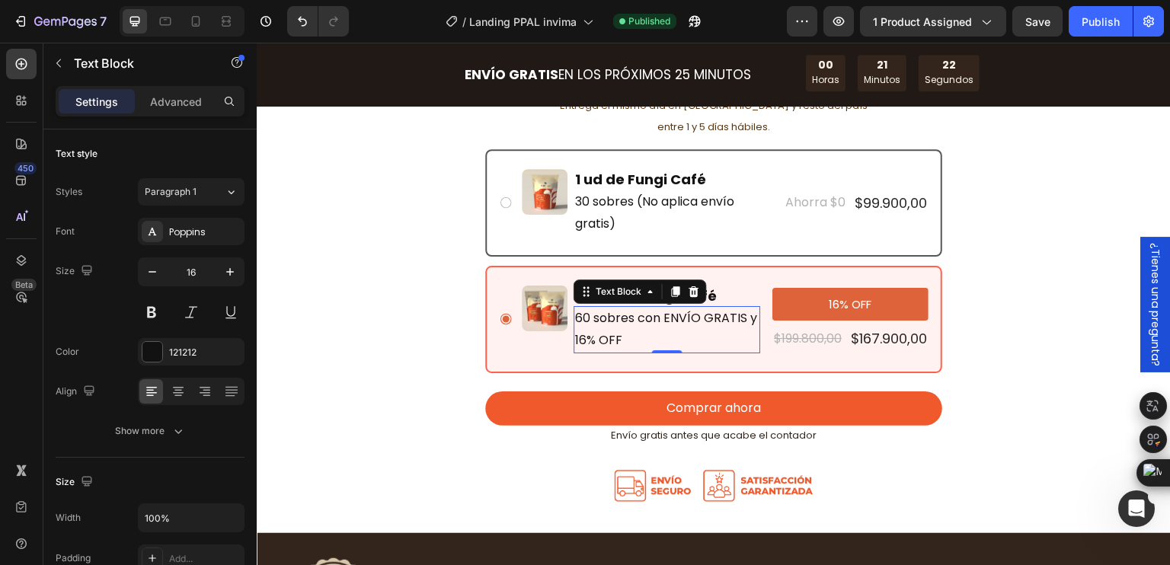
scroll to position [4255, 0]
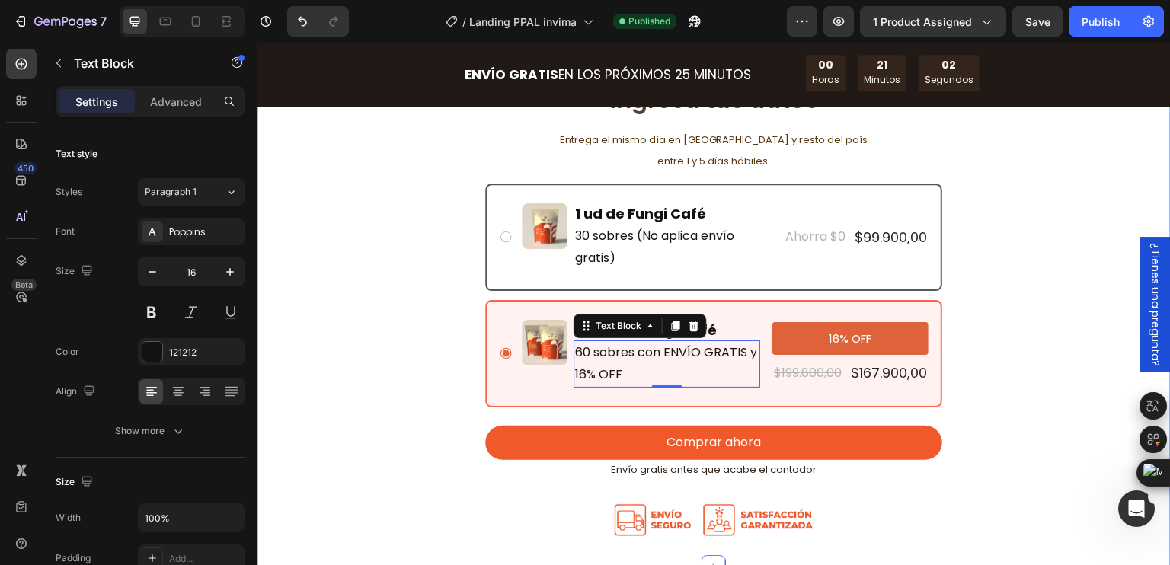
click at [1033, 280] on div "Image Selecciona tu oferta e ingresa tus datos Heading Entrega el mismo día en …" at bounding box center [713, 269] width 889 height 548
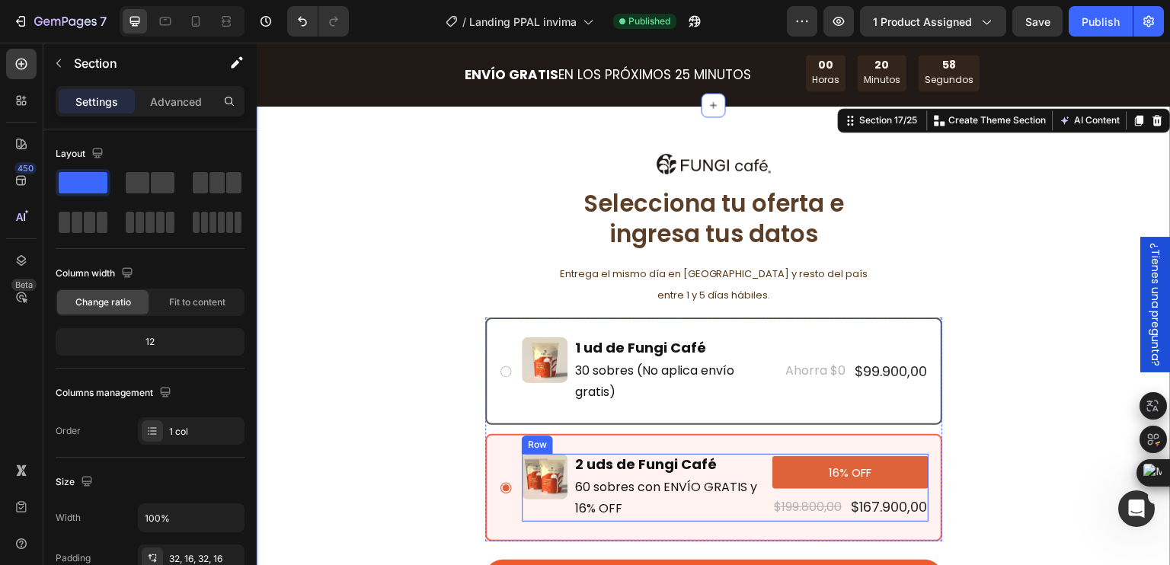
scroll to position [4103, 0]
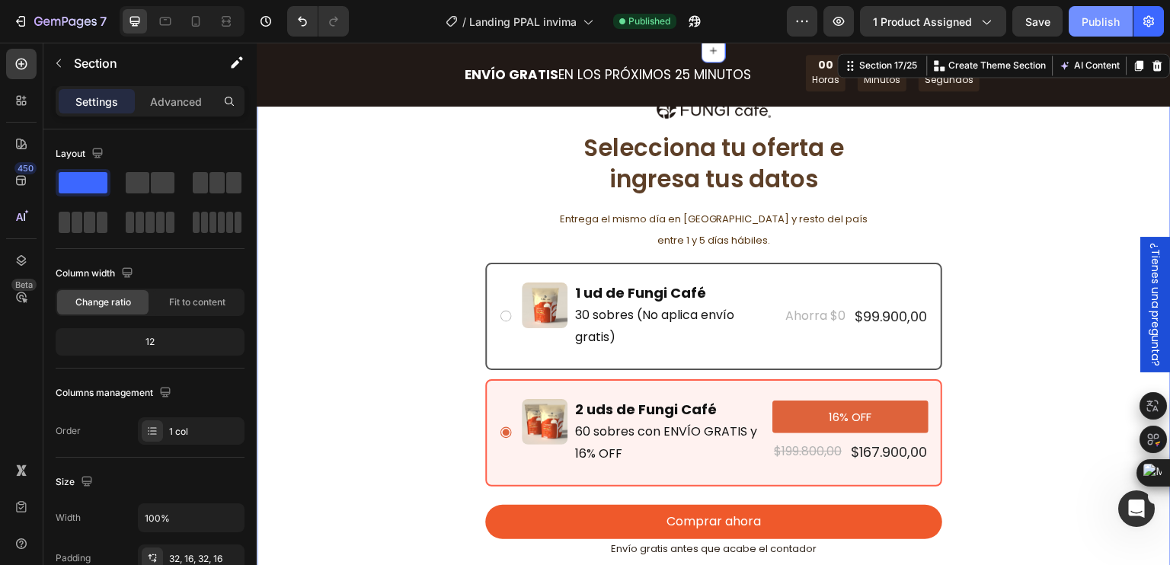
click at [1100, 25] on div "Publish" at bounding box center [1100, 22] width 38 height 16
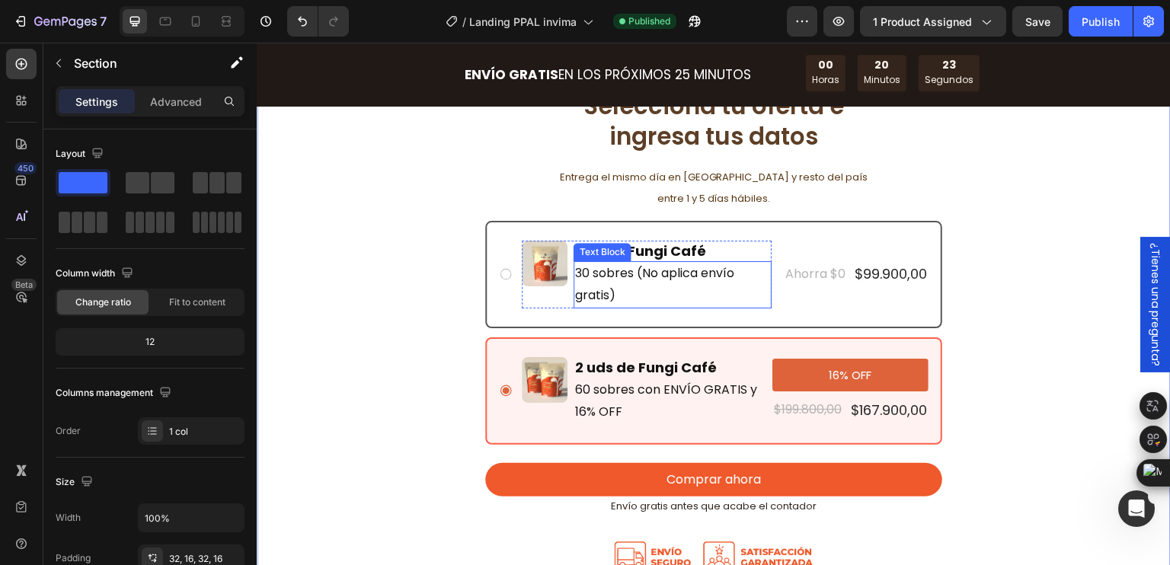
scroll to position [4179, 0]
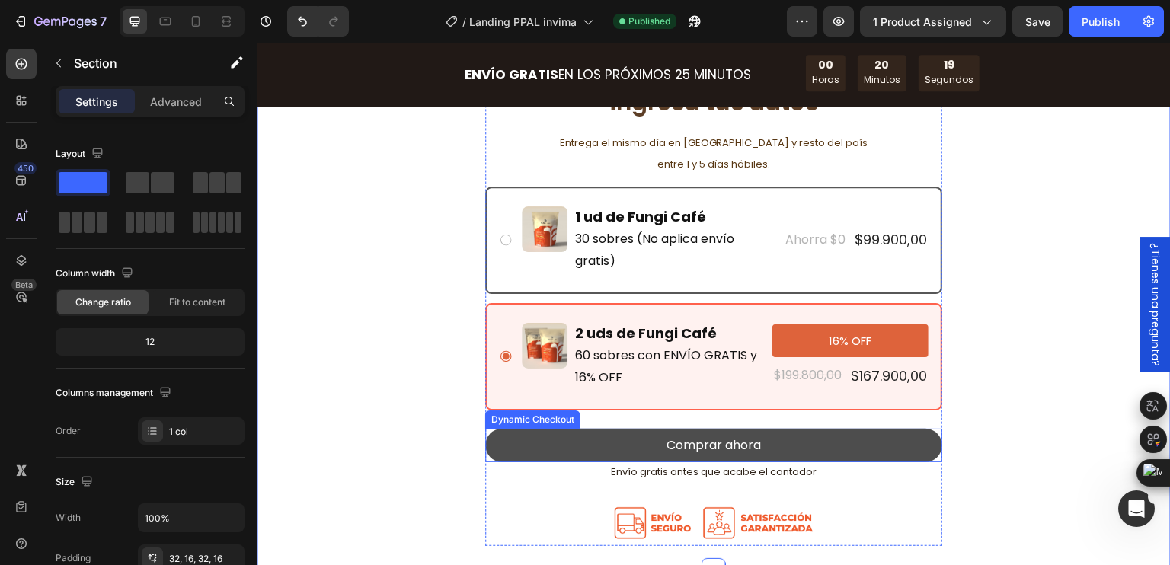
click at [648, 444] on button "Comprar ahora" at bounding box center [713, 446] width 457 height 34
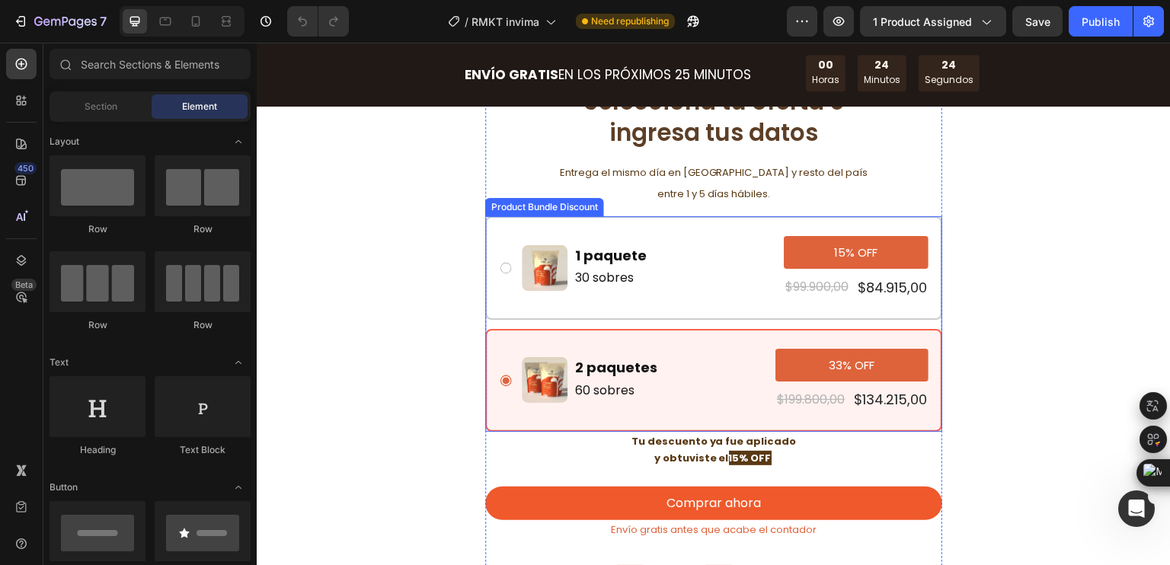
scroll to position [4340, 0]
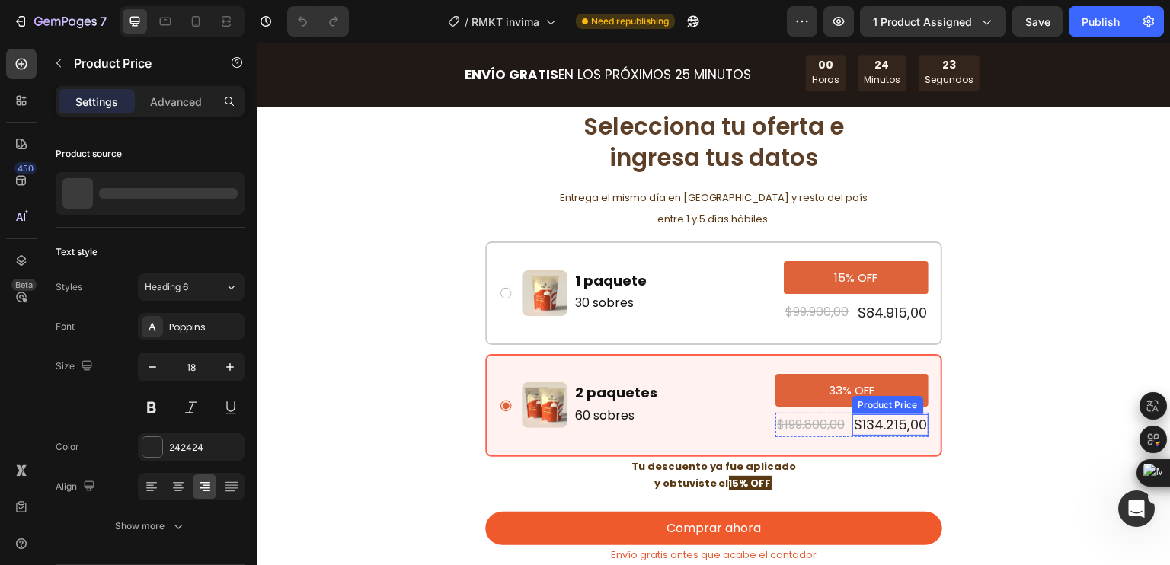
click at [857, 433] on div "$134.215,00" at bounding box center [890, 424] width 76 height 21
click at [894, 402] on div "Product Price" at bounding box center [903, 400] width 65 height 14
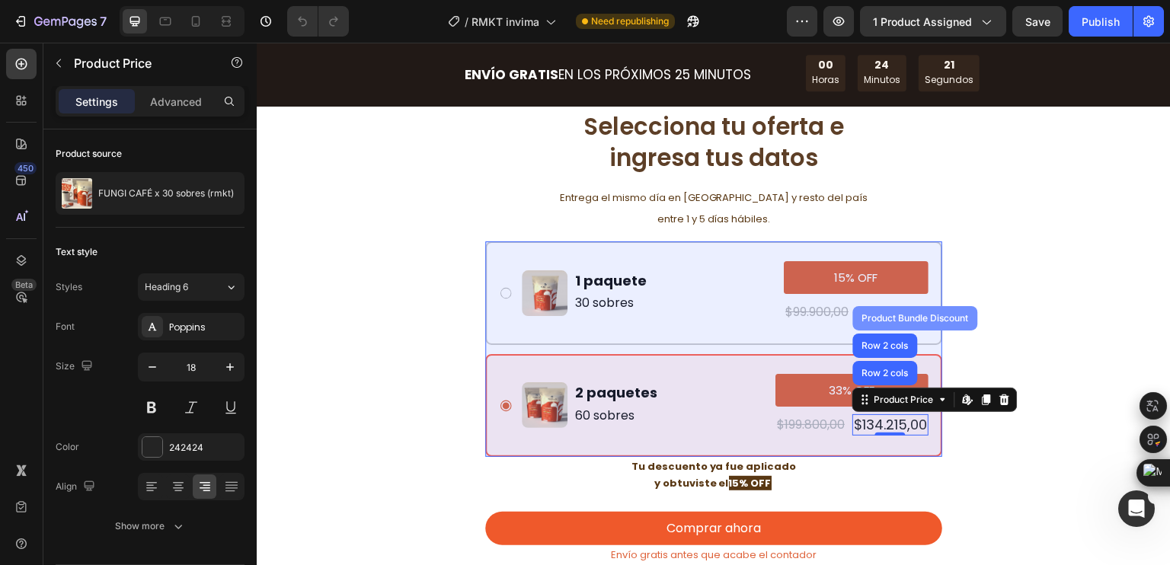
click at [902, 317] on div "Product Bundle Discount" at bounding box center [915, 318] width 113 height 9
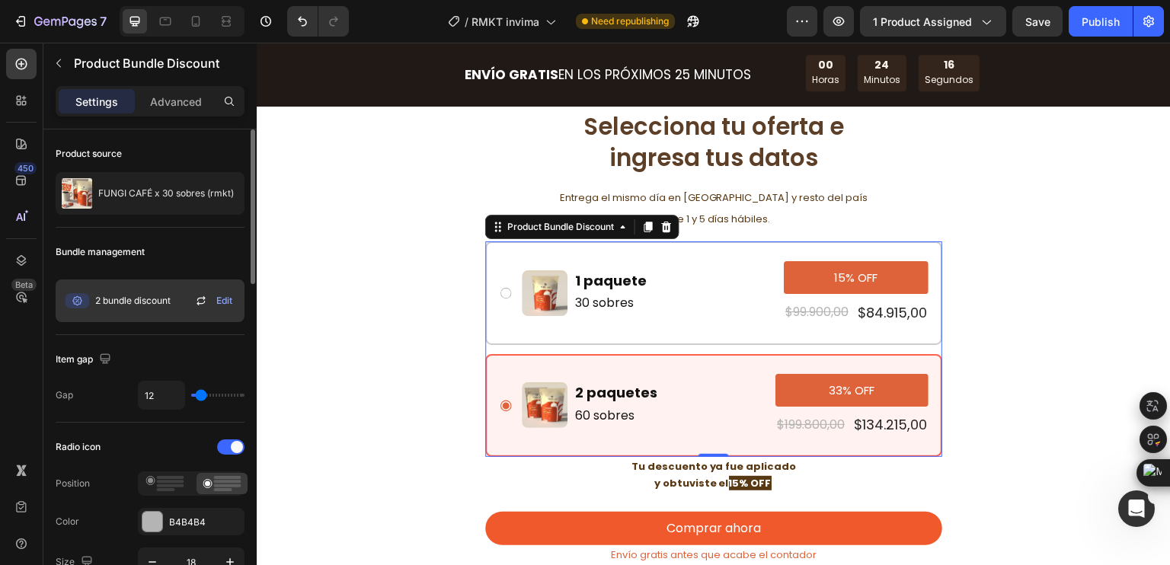
click at [221, 299] on span "Edit" at bounding box center [224, 301] width 16 height 14
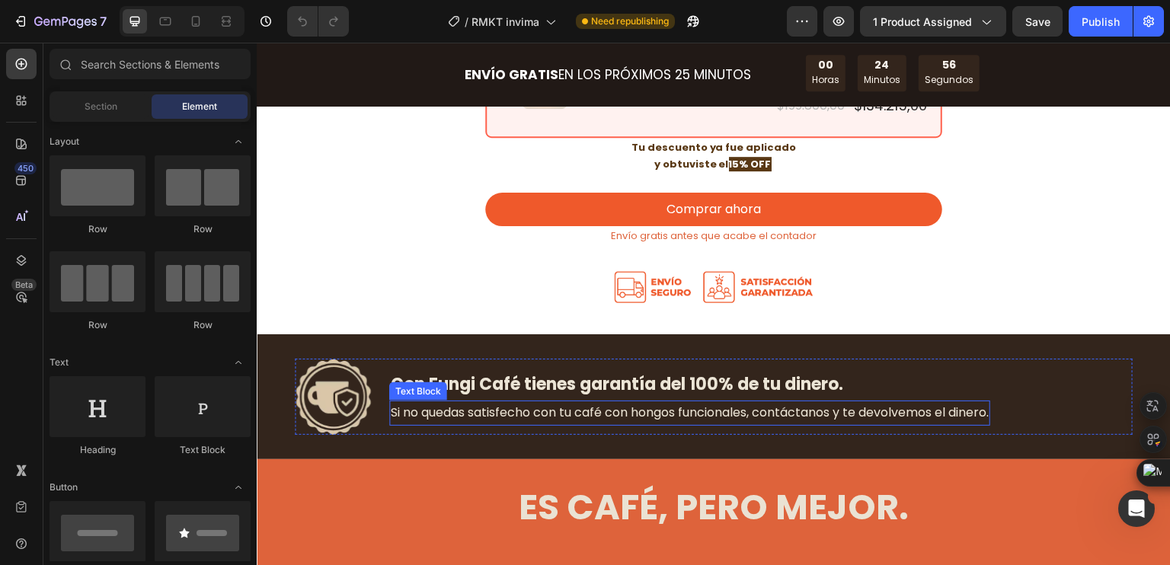
scroll to position [4493, 0]
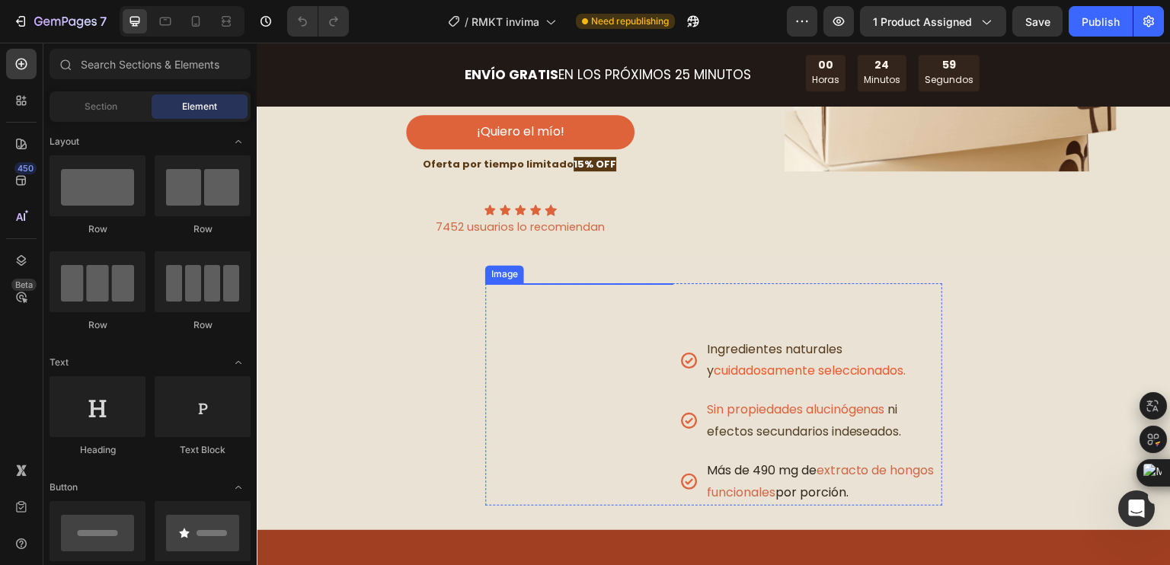
scroll to position [76, 0]
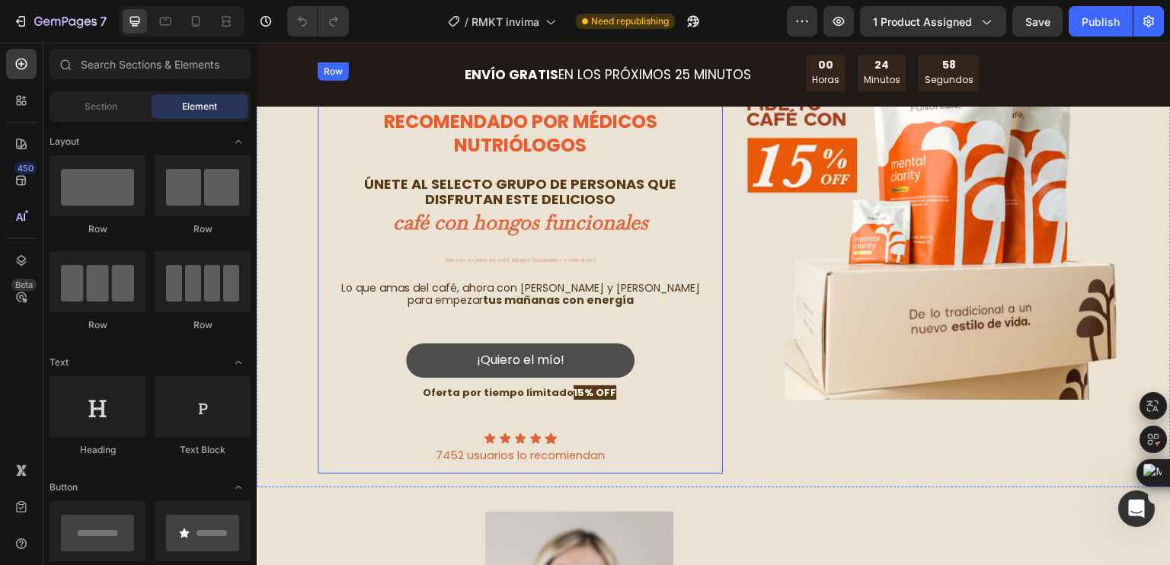
click at [610, 371] on link "¡Quiero el mío!" at bounding box center [520, 360] width 228 height 34
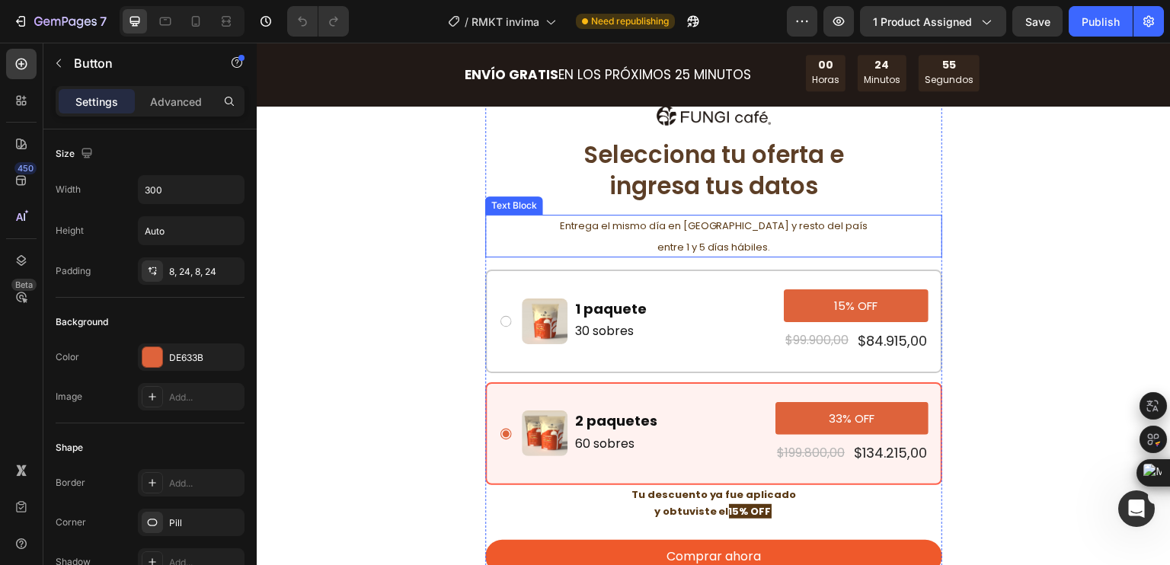
scroll to position [4417, 0]
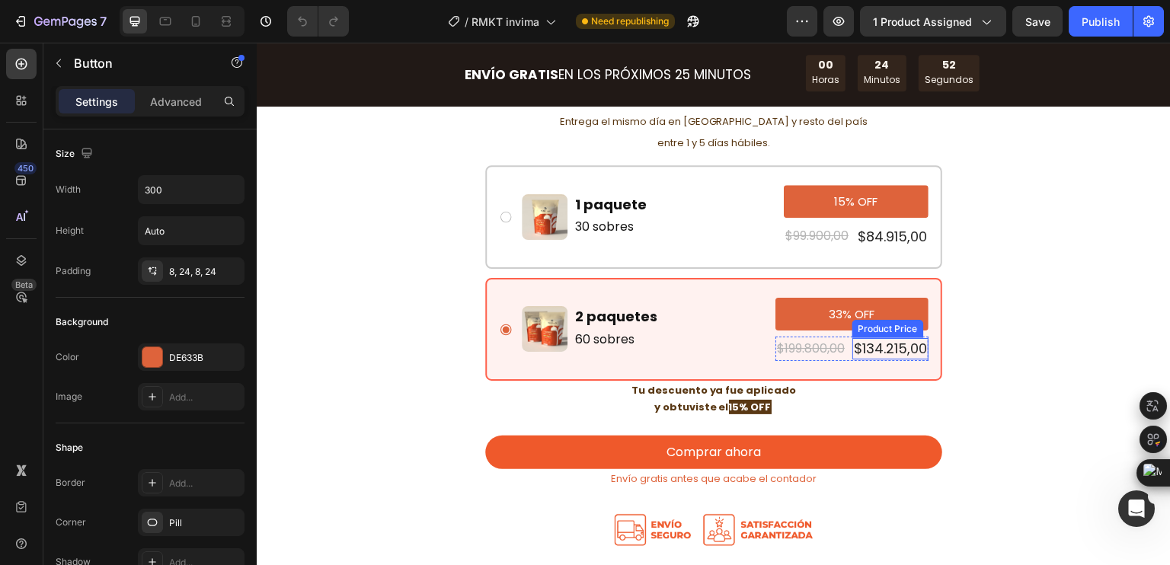
click at [864, 350] on div "$134.215,00" at bounding box center [890, 348] width 76 height 21
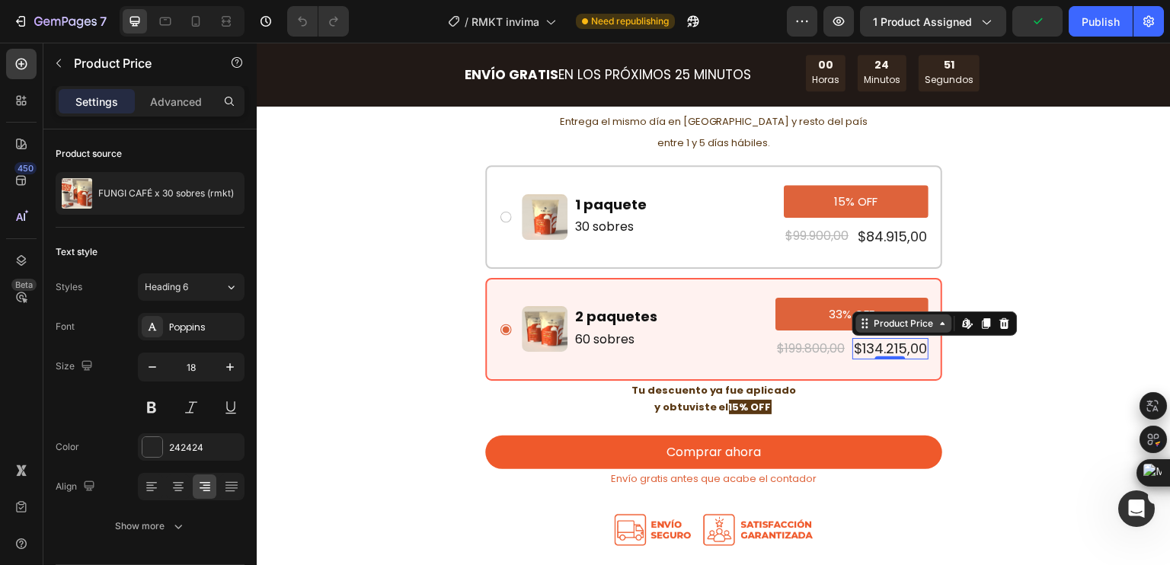
click at [873, 326] on div "Product Price" at bounding box center [903, 324] width 65 height 14
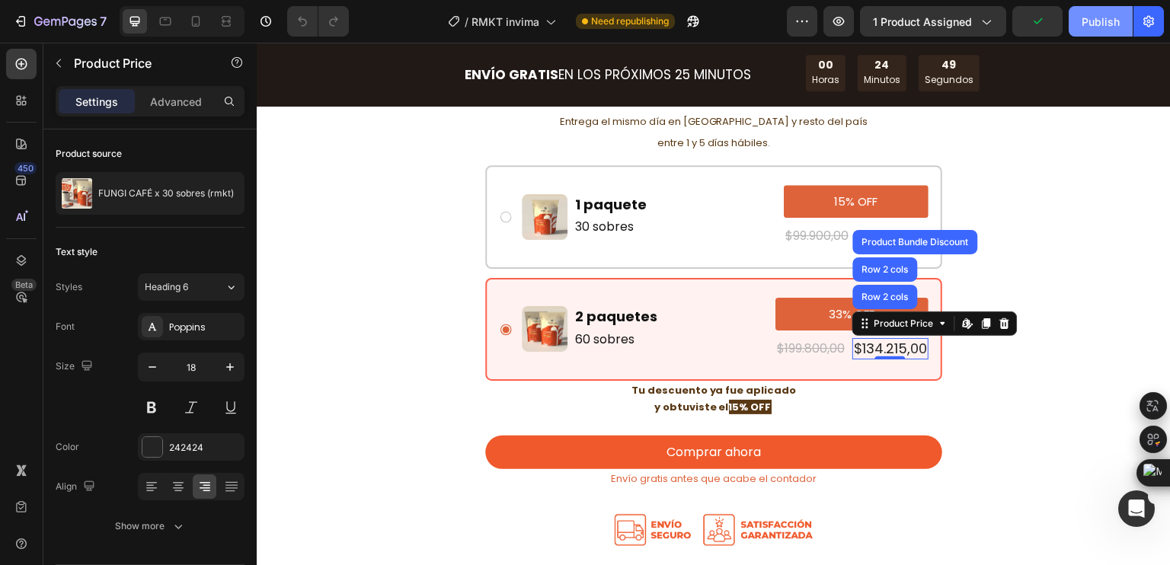
click at [1100, 21] on div "Publish" at bounding box center [1100, 22] width 38 height 16
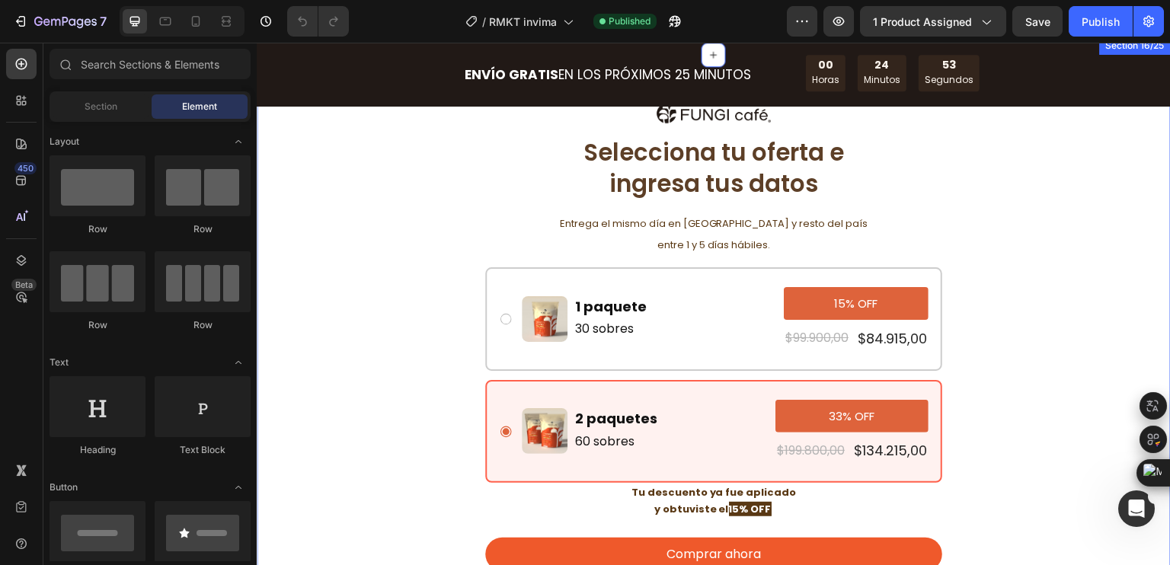
scroll to position [4493, 0]
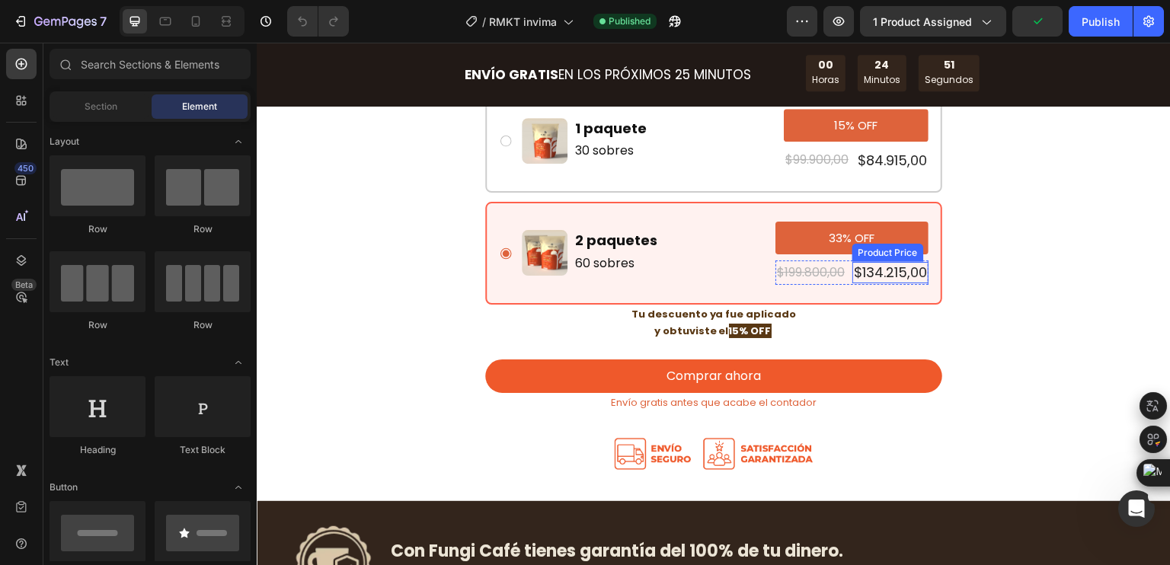
click at [864, 273] on div "$134.215,00" at bounding box center [890, 272] width 76 height 21
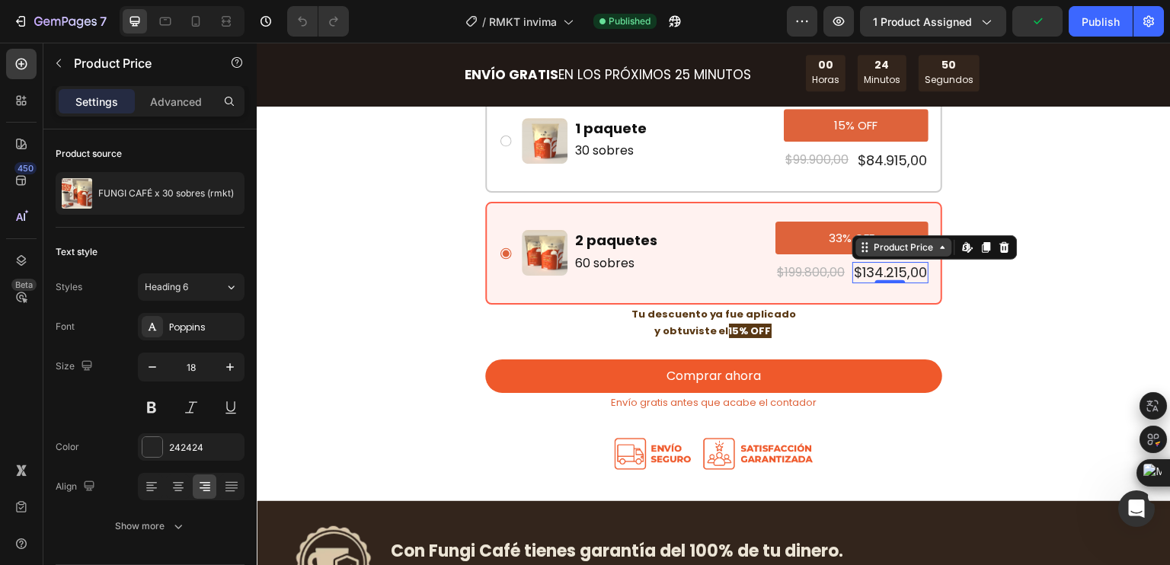
click at [893, 244] on div "Product Price" at bounding box center [903, 248] width 65 height 14
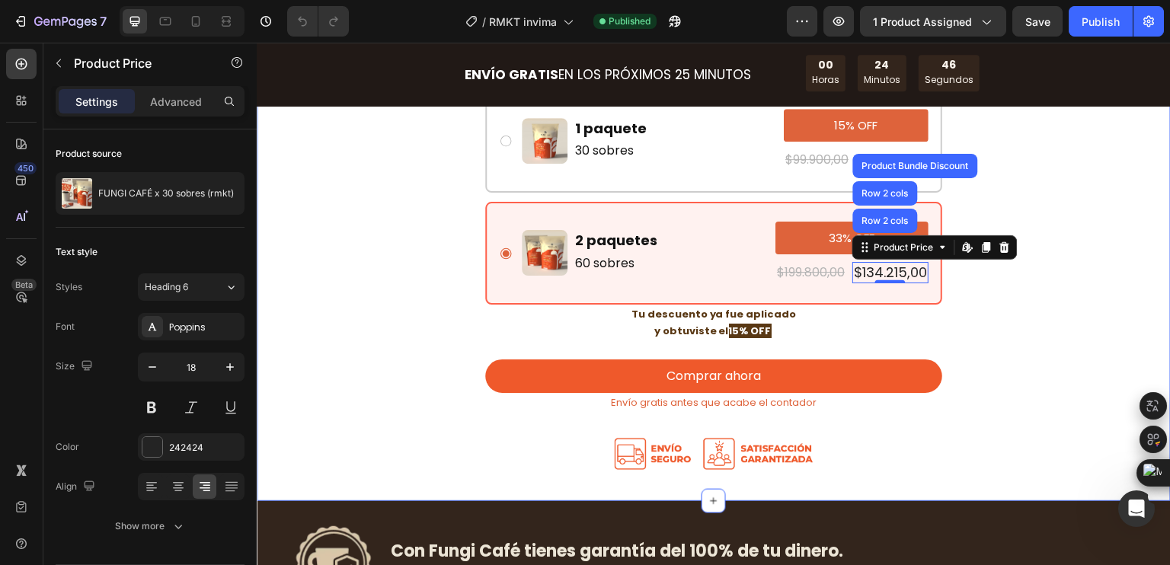
click at [1045, 164] on div "Image Selecciona tu oferta e ingresa tus datos Heading Entrega el mismo día en …" at bounding box center [713, 189] width 889 height 576
